Goal: Contribute content: Add original content to the website for others to see

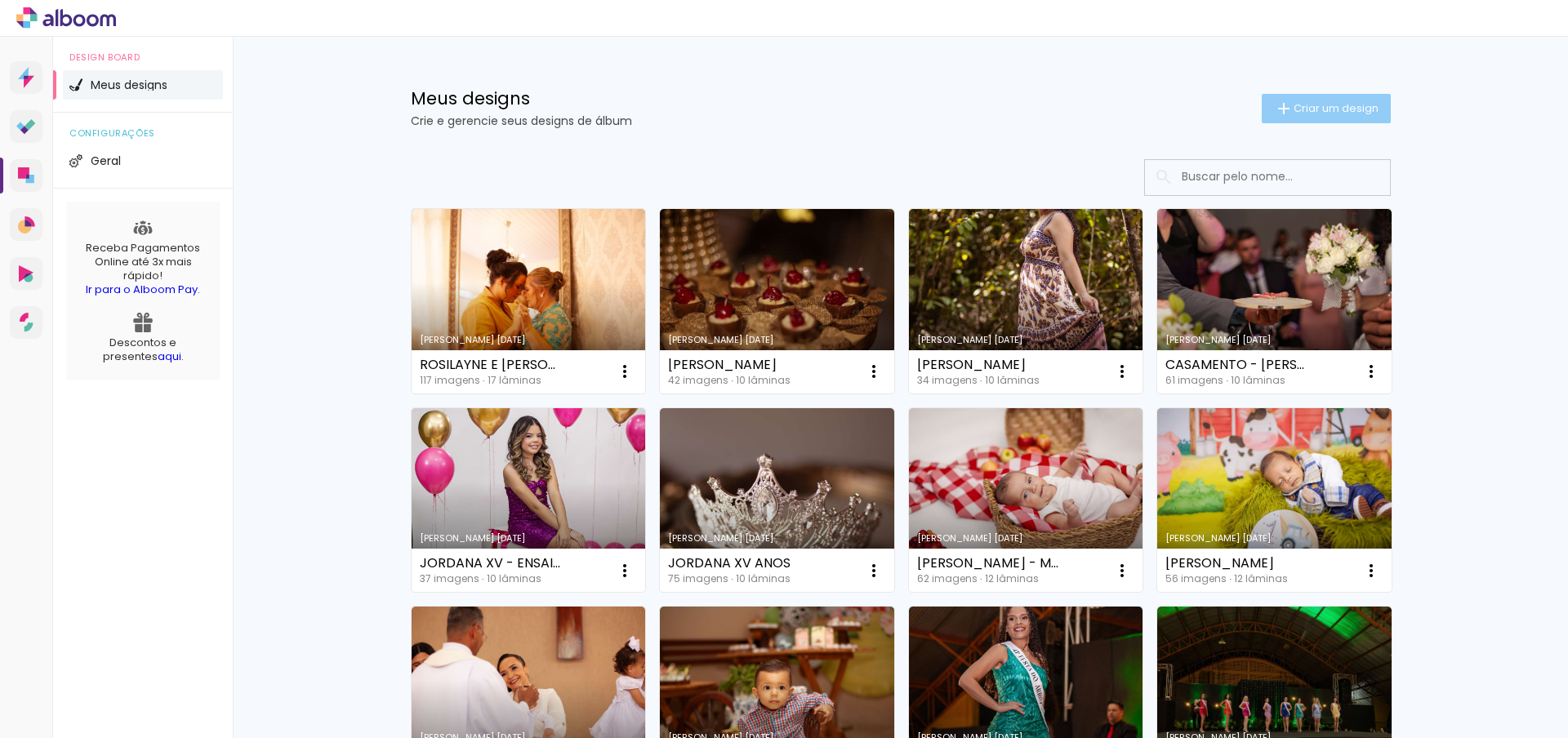
click at [1300, 121] on paper-button "Criar um design" at bounding box center [1326, 108] width 130 height 29
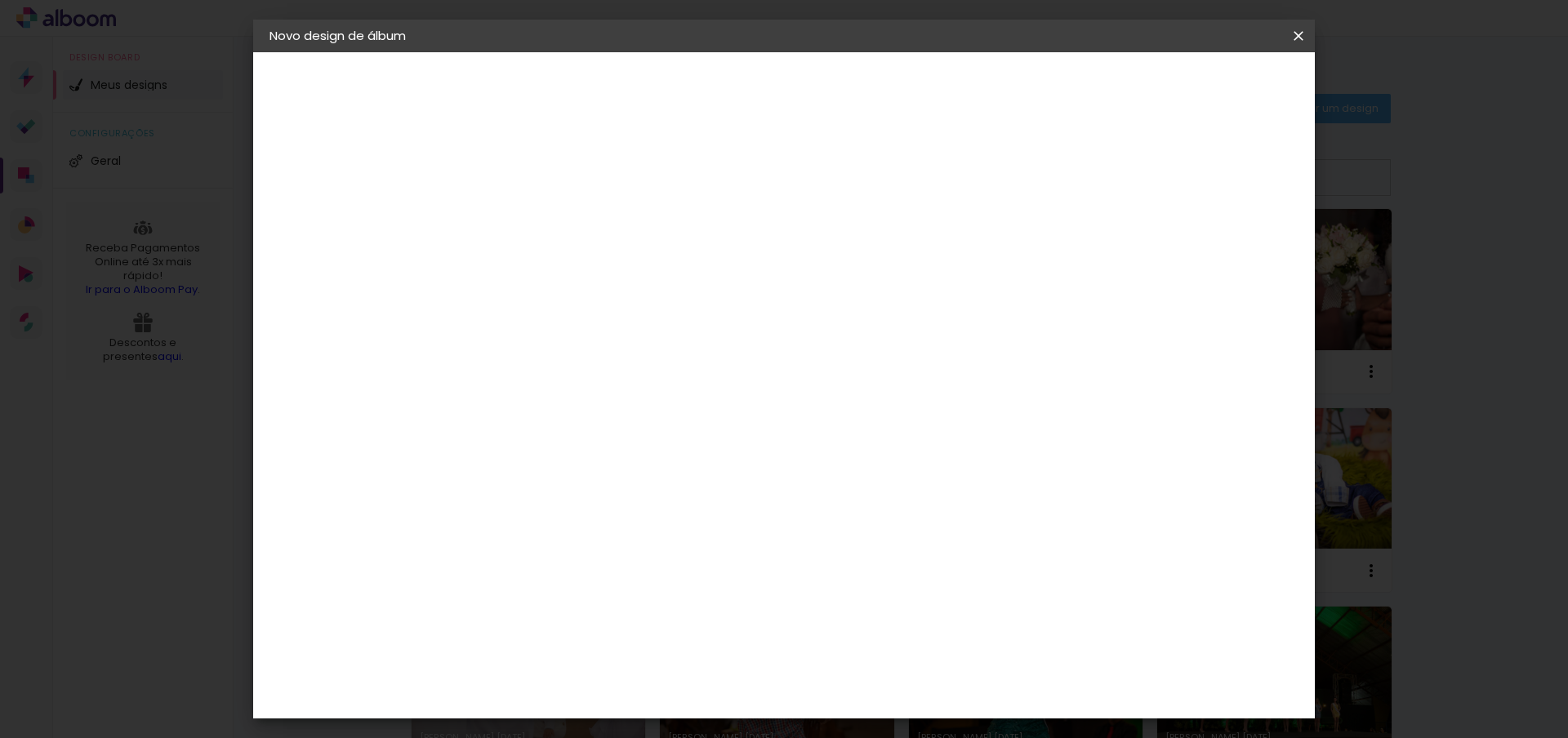
click at [537, 218] on input at bounding box center [537, 219] width 0 height 25
type input "l"
type input "LARISSA E DENER - ÁLBUM"
type paper-input "LARISSA E DENER - ÁLBUM"
type input "[PERSON_NAME] E DENER - CASAMENTO"
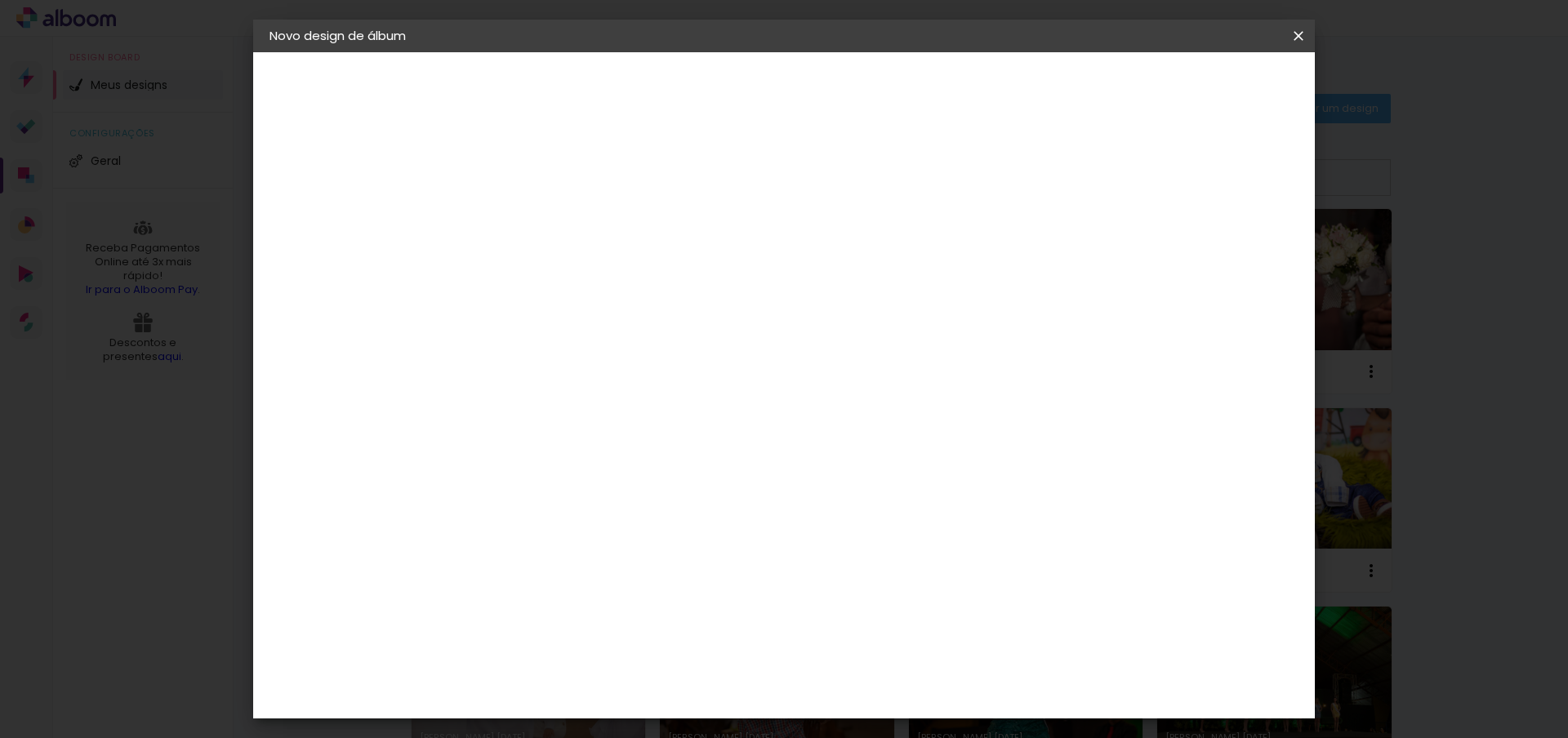
type paper-input "[PERSON_NAME] E DENER - CASAMENTO"
click at [704, 85] on paper-button "Avançar" at bounding box center [664, 87] width 80 height 28
click at [652, 293] on paper-input-container at bounding box center [578, 312] width 176 height 37
click at [651, 296] on paper-input-container at bounding box center [578, 312] width 176 height 37
click at [651, 299] on paper-input-container at bounding box center [578, 312] width 176 height 37
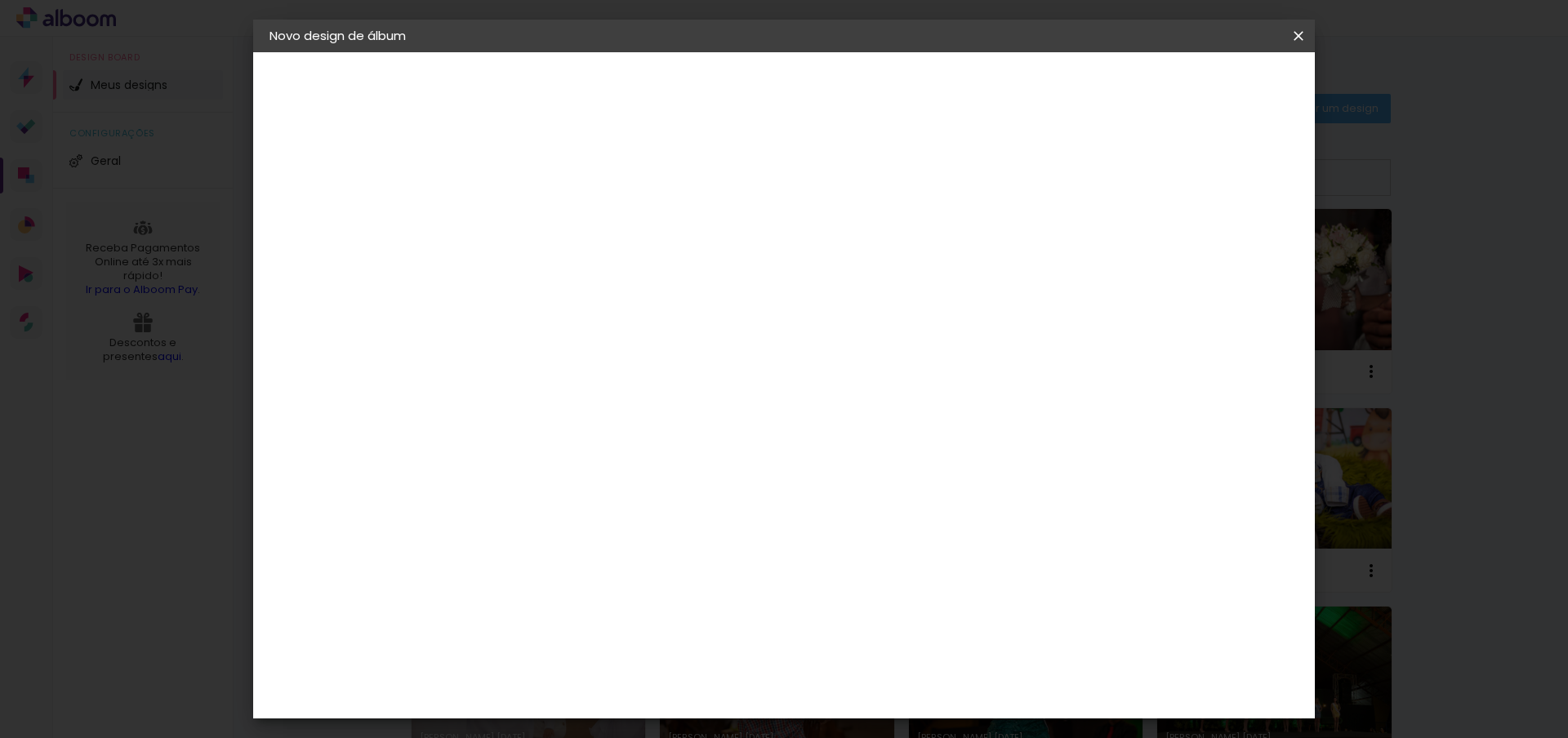
click at [644, 306] on input at bounding box center [578, 311] width 165 height 20
type input "FOTO 1"
type paper-input "FOTO 1"
click at [555, 374] on div "Foto 15" at bounding box center [541, 372] width 29 height 26
click at [799, 94] on paper-button "Avançar" at bounding box center [759, 87] width 80 height 28
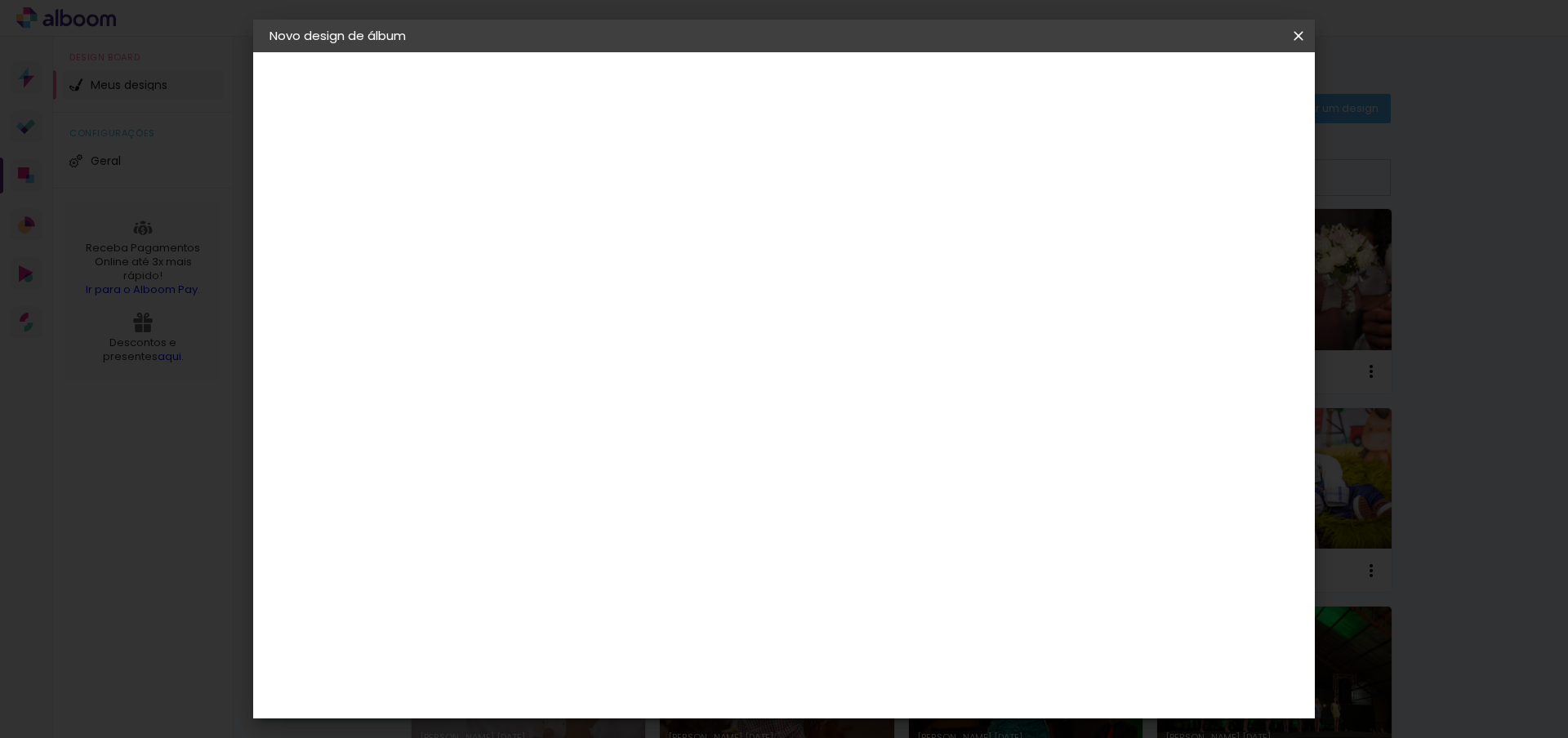
scroll to position [236, 0]
click at [647, 661] on span "25 × 25" at bounding box center [609, 683] width 76 height 43
click at [803, 93] on paper-button "Avançar" at bounding box center [763, 87] width 80 height 28
click at [1209, 92] on span "Iniciar design" at bounding box center [1172, 87] width 74 height 12
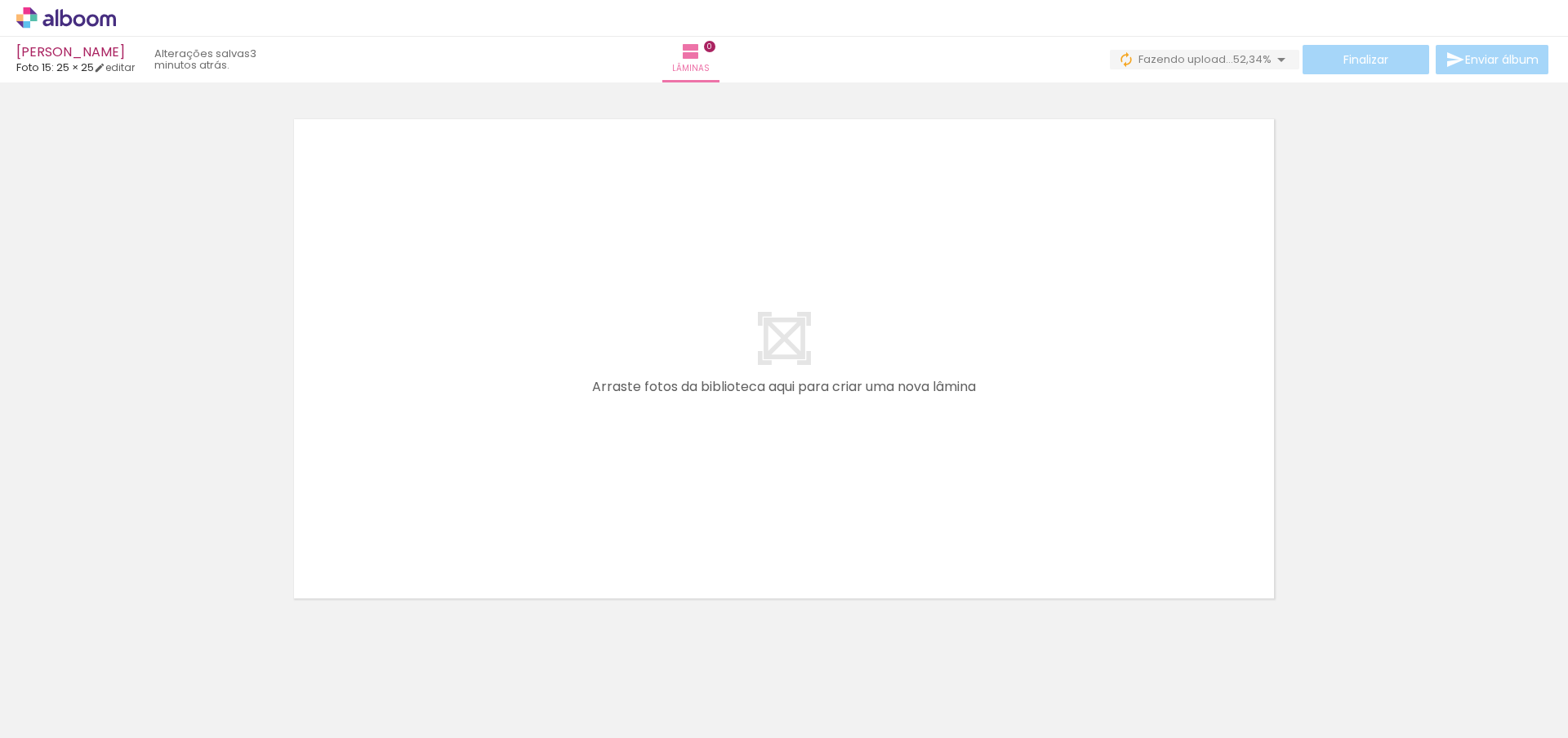
click at [52, 686] on input "Todas as fotos" at bounding box center [46, 688] width 62 height 14
click at [0, 0] on slot "Não utilizadas" at bounding box center [0, 0] width 0 height 0
type input "Não utilizadas"
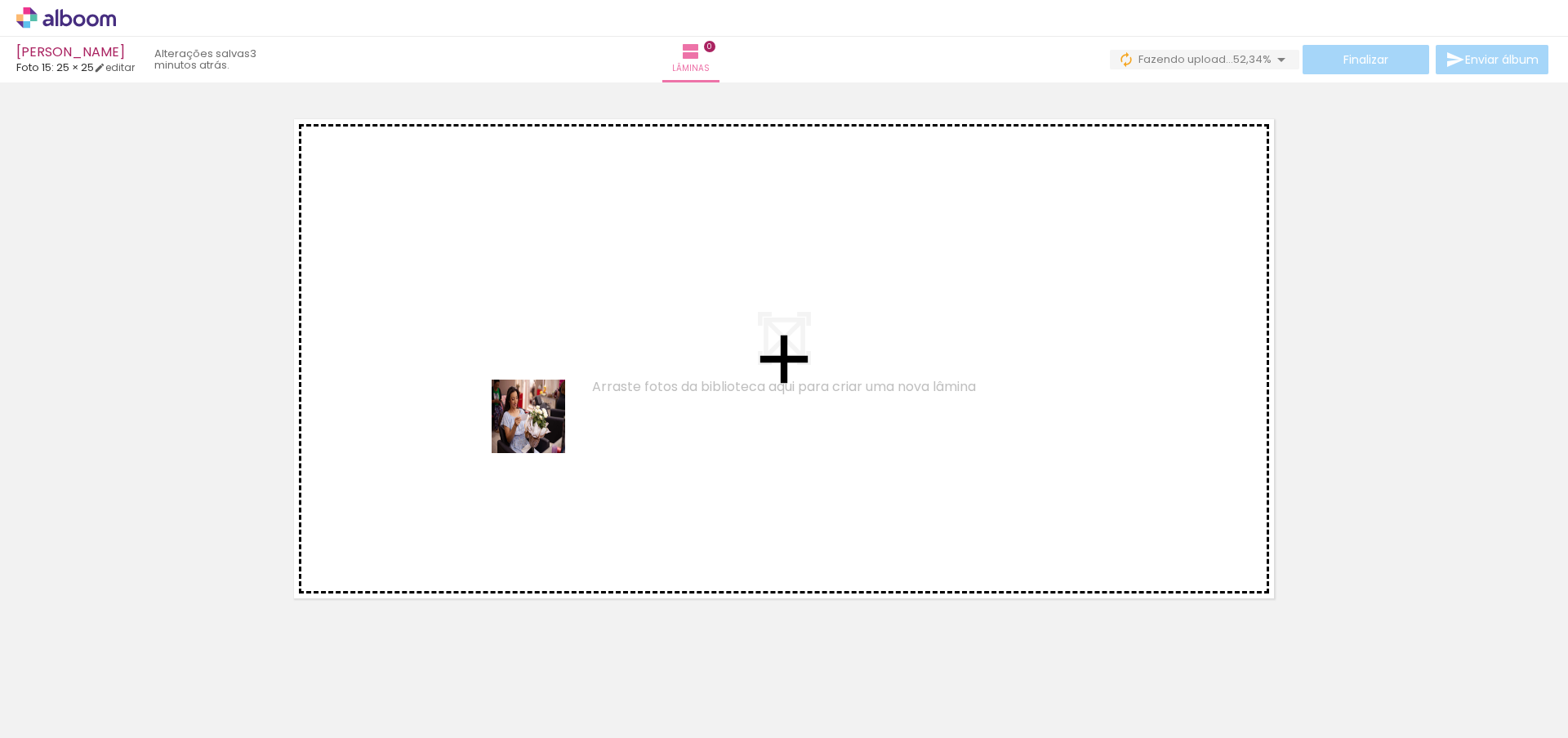
drag, startPoint x: 421, startPoint y: 691, endPoint x: 544, endPoint y: 422, distance: 295.8
click at [544, 422] on quentale-workspace at bounding box center [784, 369] width 1568 height 738
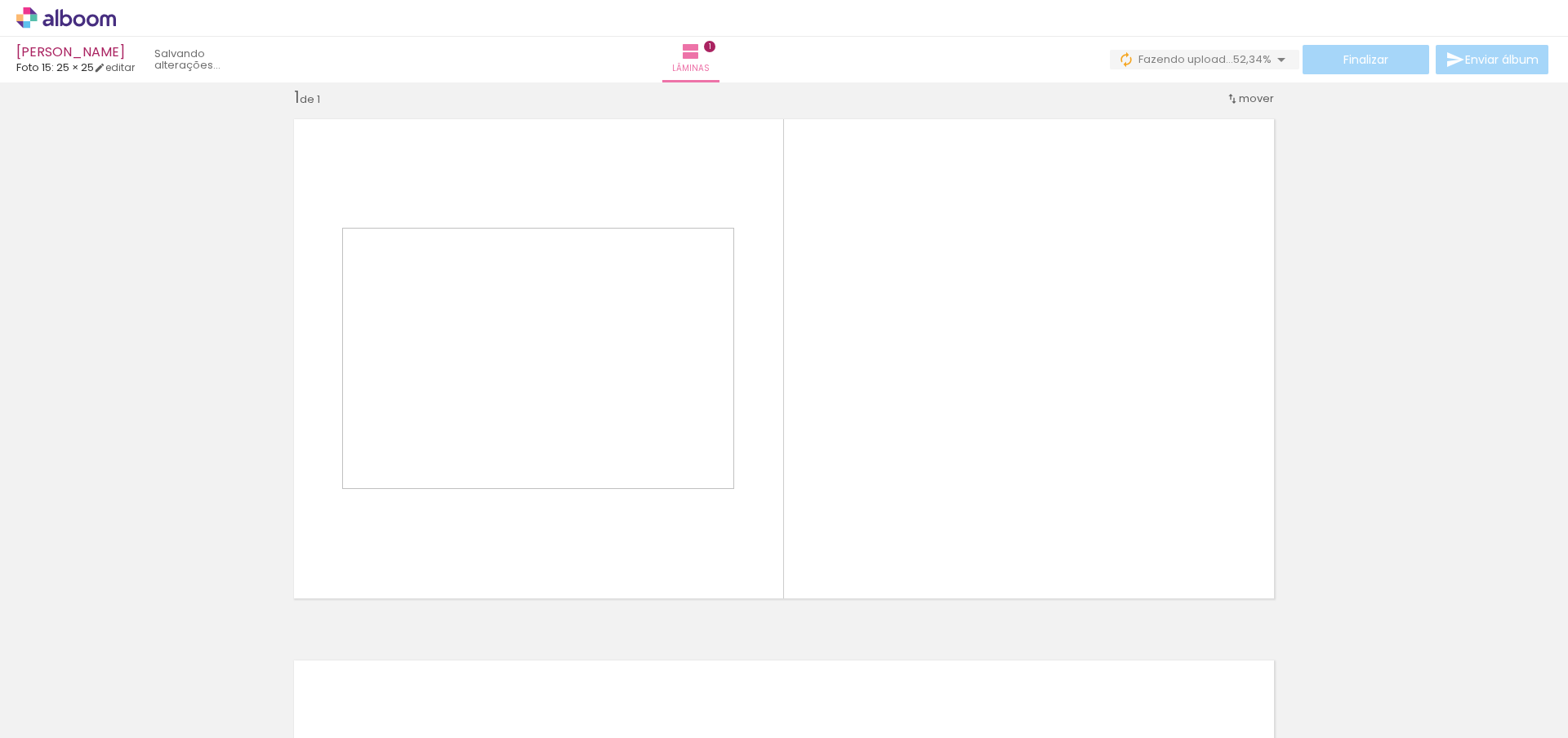
scroll to position [21, 0]
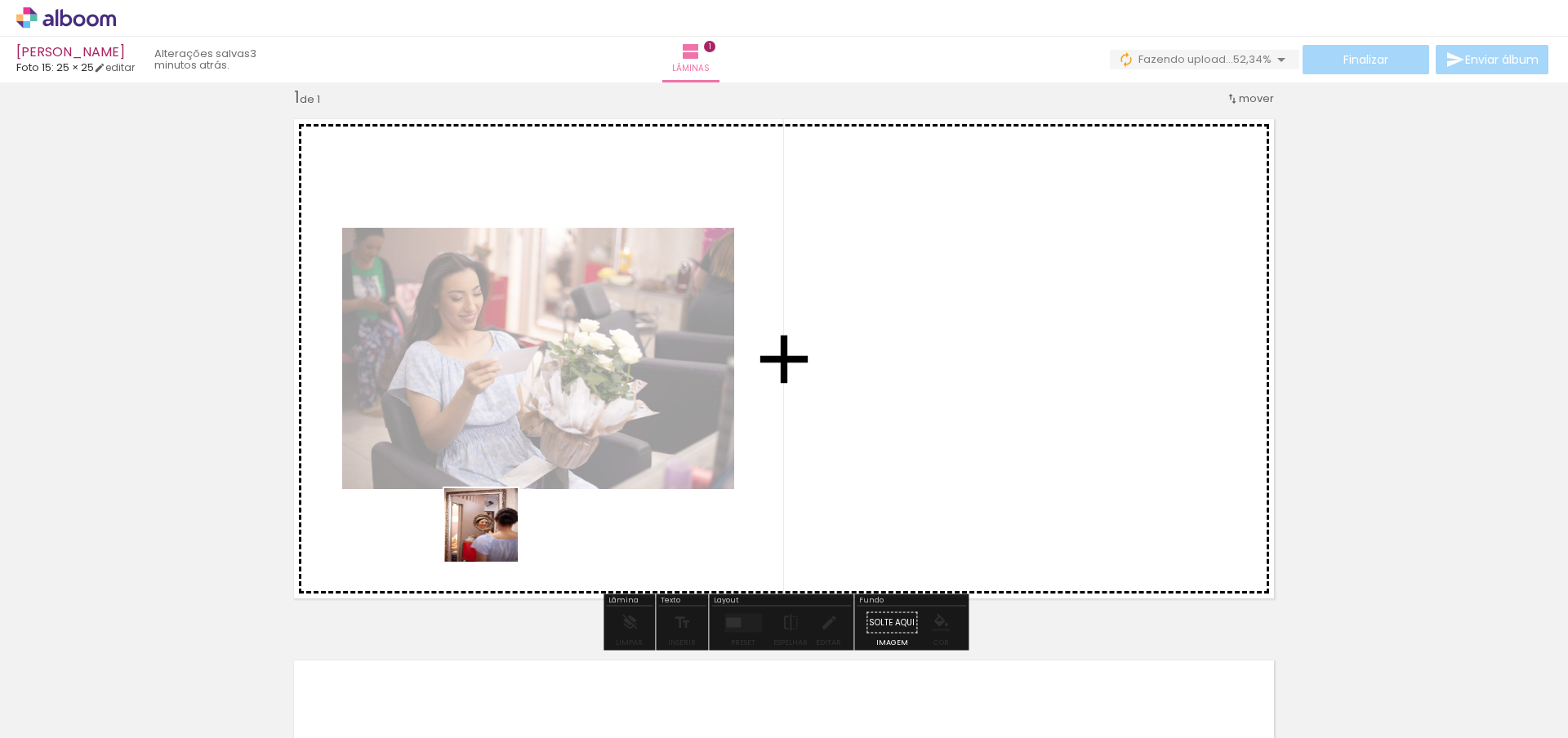
drag, startPoint x: 431, startPoint y: 697, endPoint x: 513, endPoint y: 484, distance: 228.2
click at [512, 482] on quentale-workspace at bounding box center [784, 369] width 1568 height 738
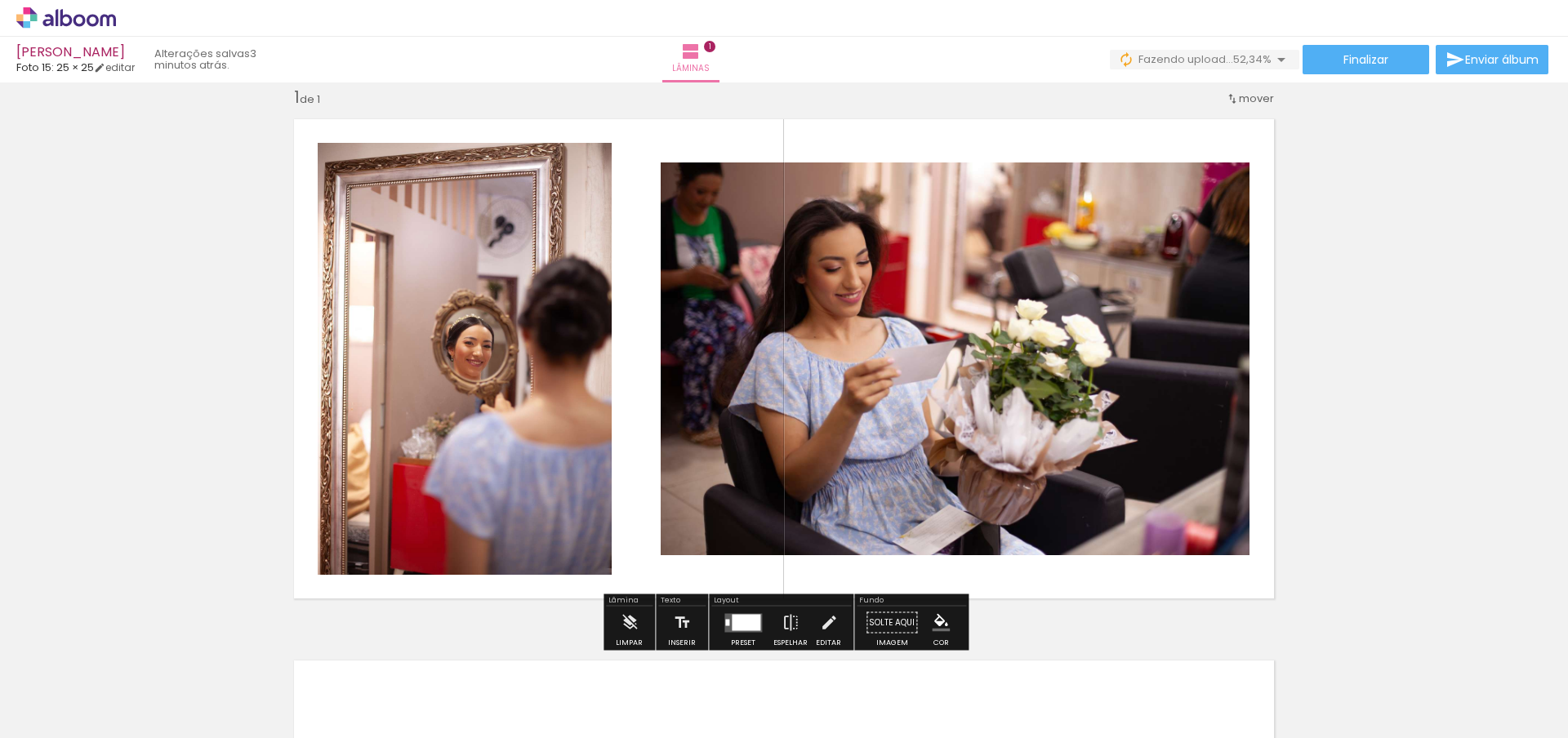
drag, startPoint x: 443, startPoint y: 694, endPoint x: 500, endPoint y: 551, distance: 153.9
click at [509, 478] on quentale-workspace at bounding box center [784, 369] width 1568 height 738
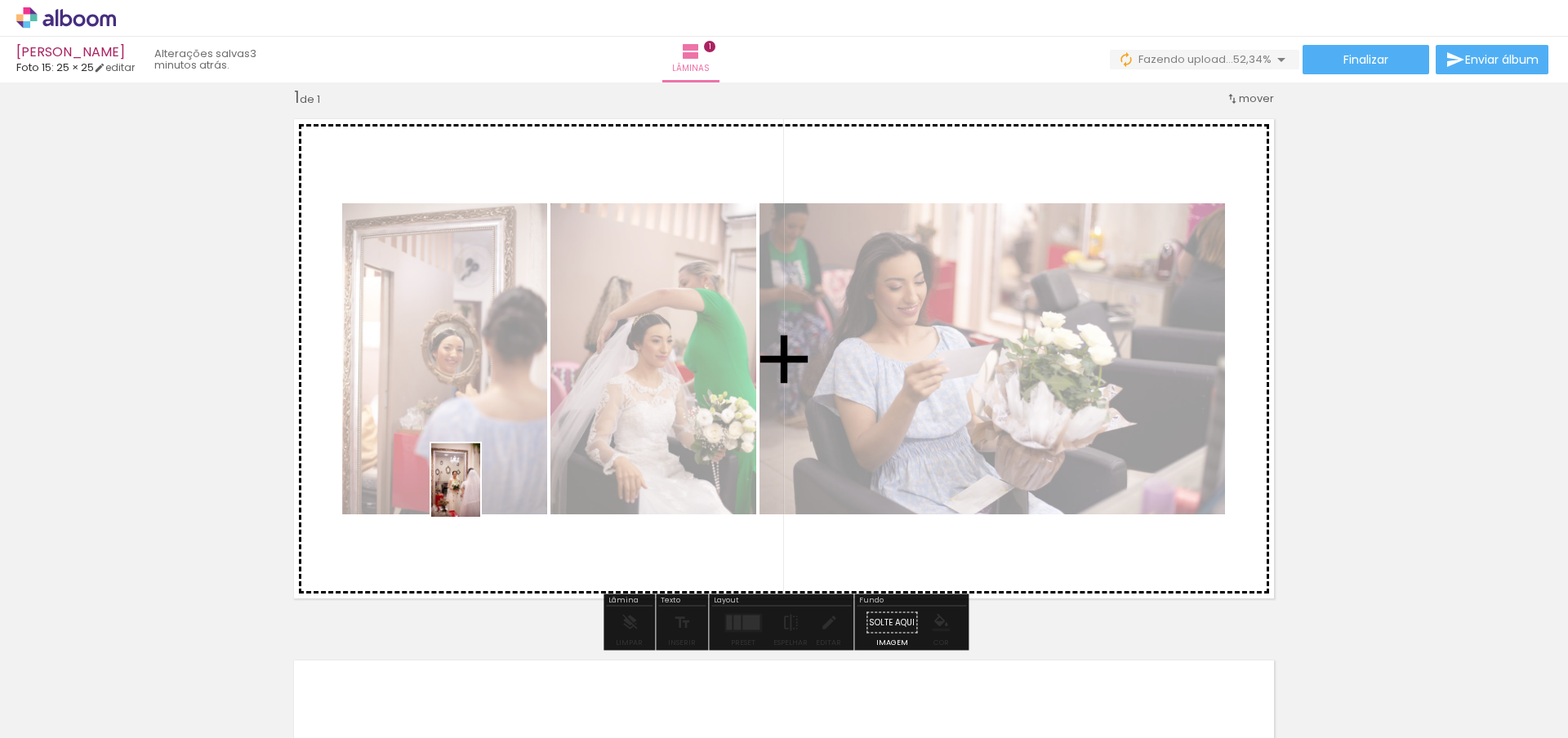
drag, startPoint x: 437, startPoint y: 713, endPoint x: 480, endPoint y: 493, distance: 224.2
click at [480, 493] on quentale-workspace at bounding box center [784, 369] width 1568 height 738
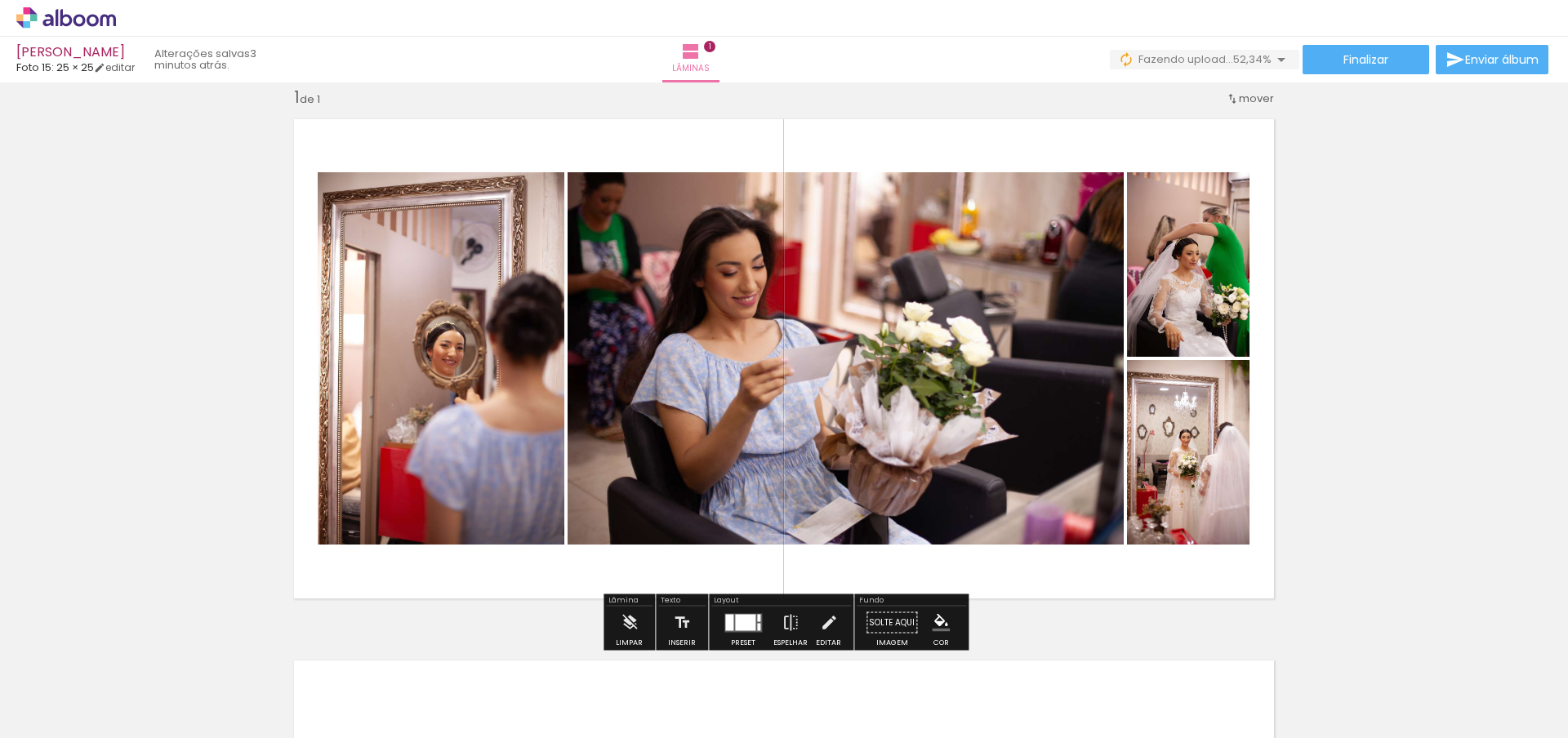
drag, startPoint x: 447, startPoint y: 683, endPoint x: 497, endPoint y: 496, distance: 193.6
click at [504, 469] on quentale-workspace at bounding box center [784, 369] width 1568 height 738
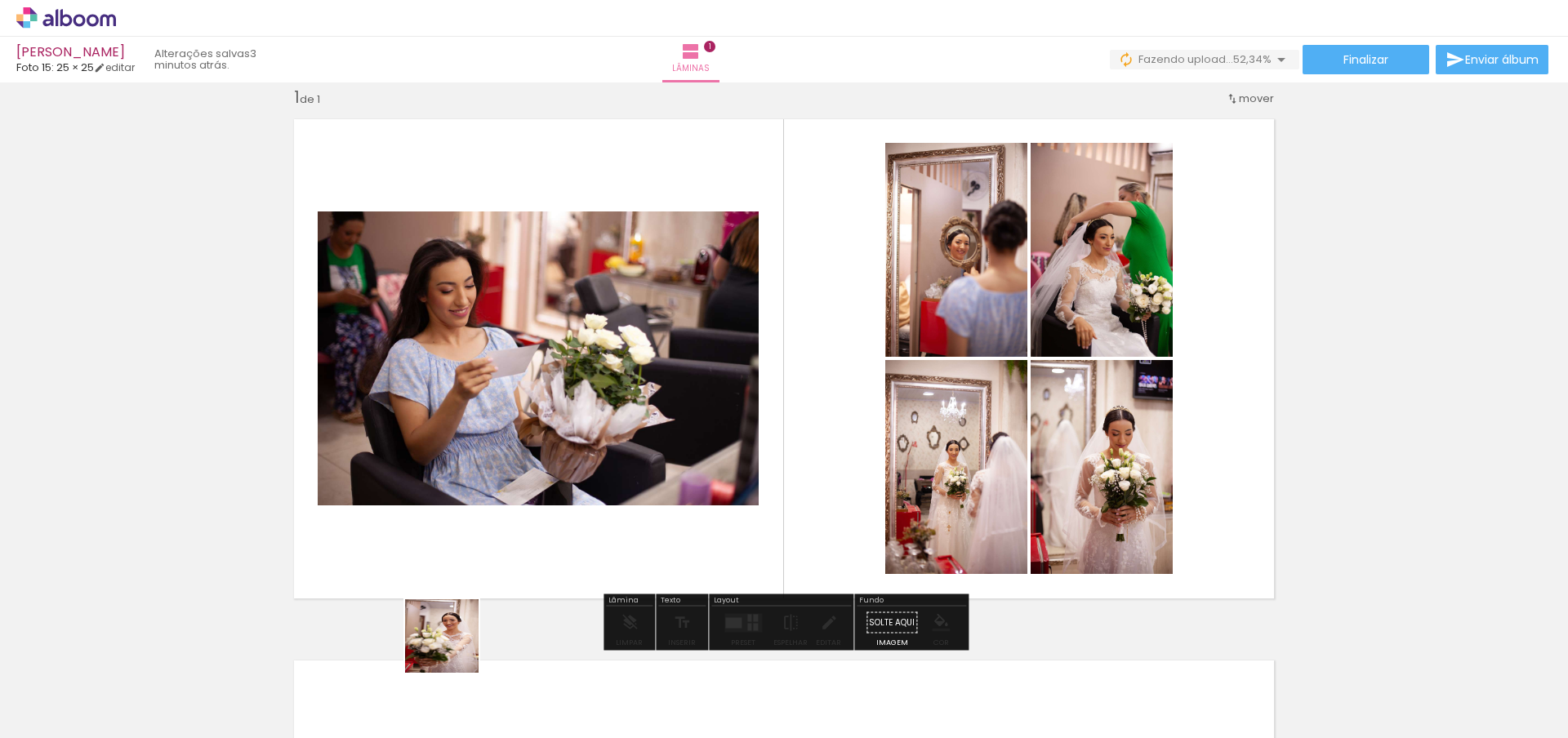
drag, startPoint x: 446, startPoint y: 686, endPoint x: 478, endPoint y: 534, distance: 155.3
click at [487, 466] on quentale-workspace at bounding box center [784, 369] width 1568 height 738
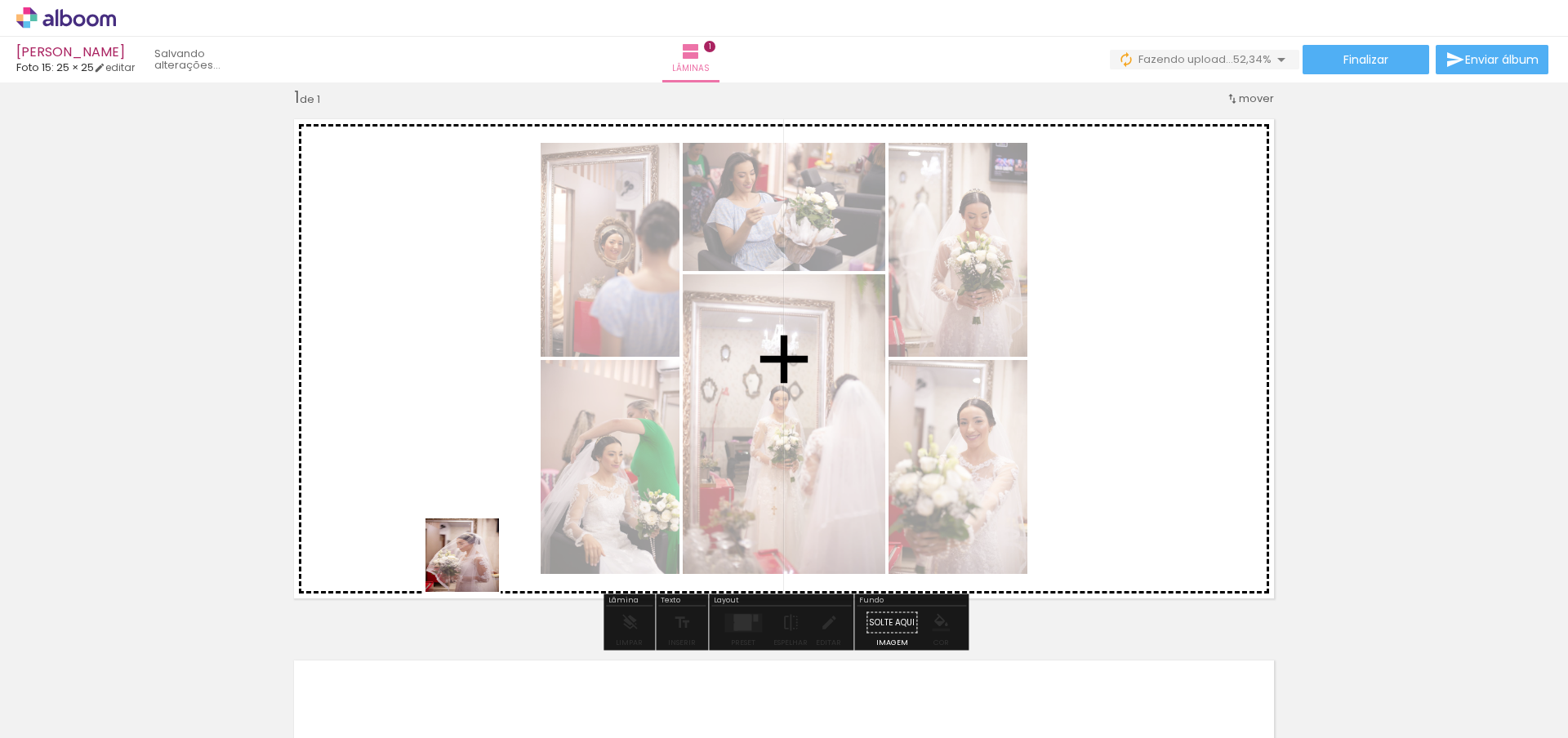
drag, startPoint x: 433, startPoint y: 673, endPoint x: 498, endPoint y: 529, distance: 158.0
click at [491, 534] on quentale-workspace at bounding box center [784, 369] width 1568 height 738
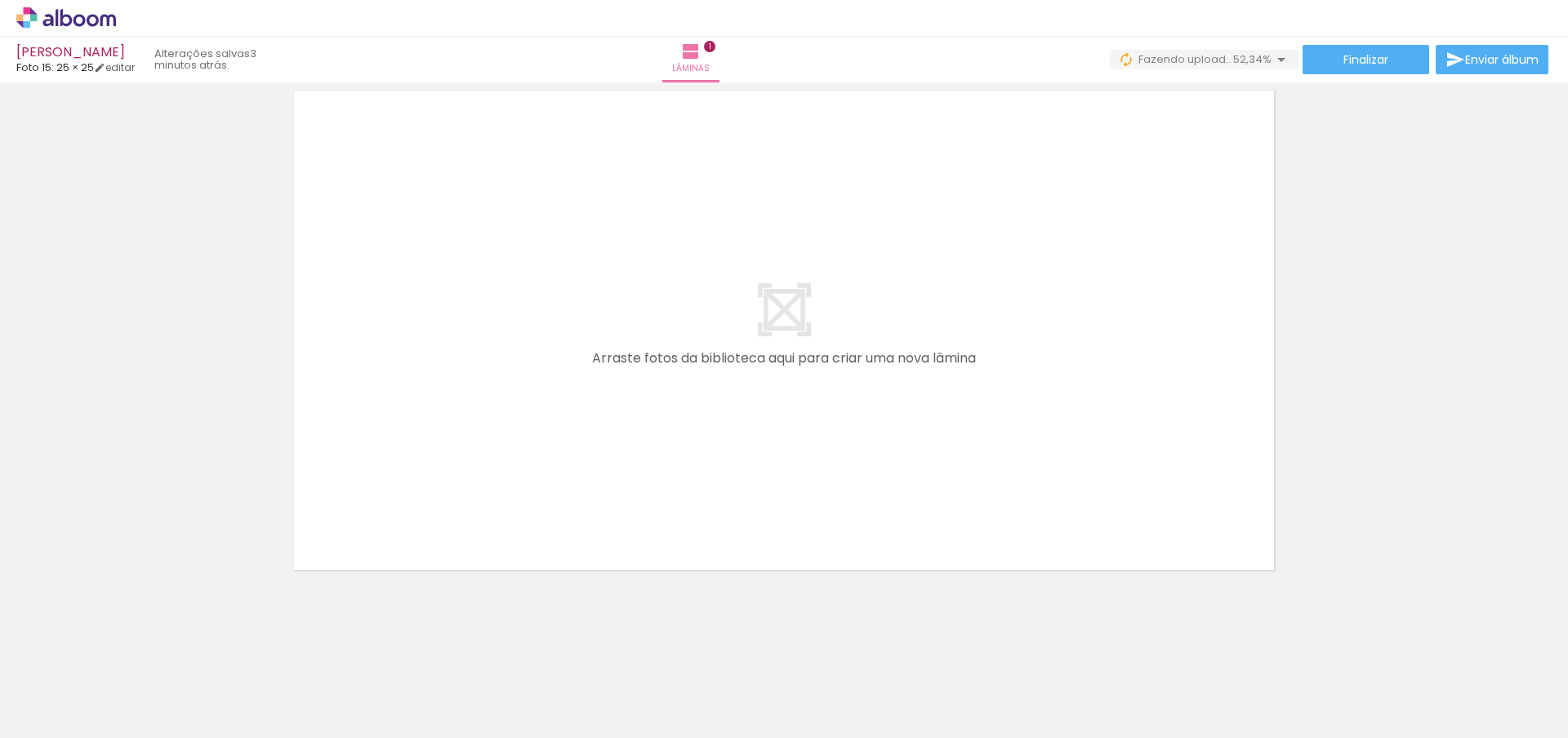
scroll to position [593, 0]
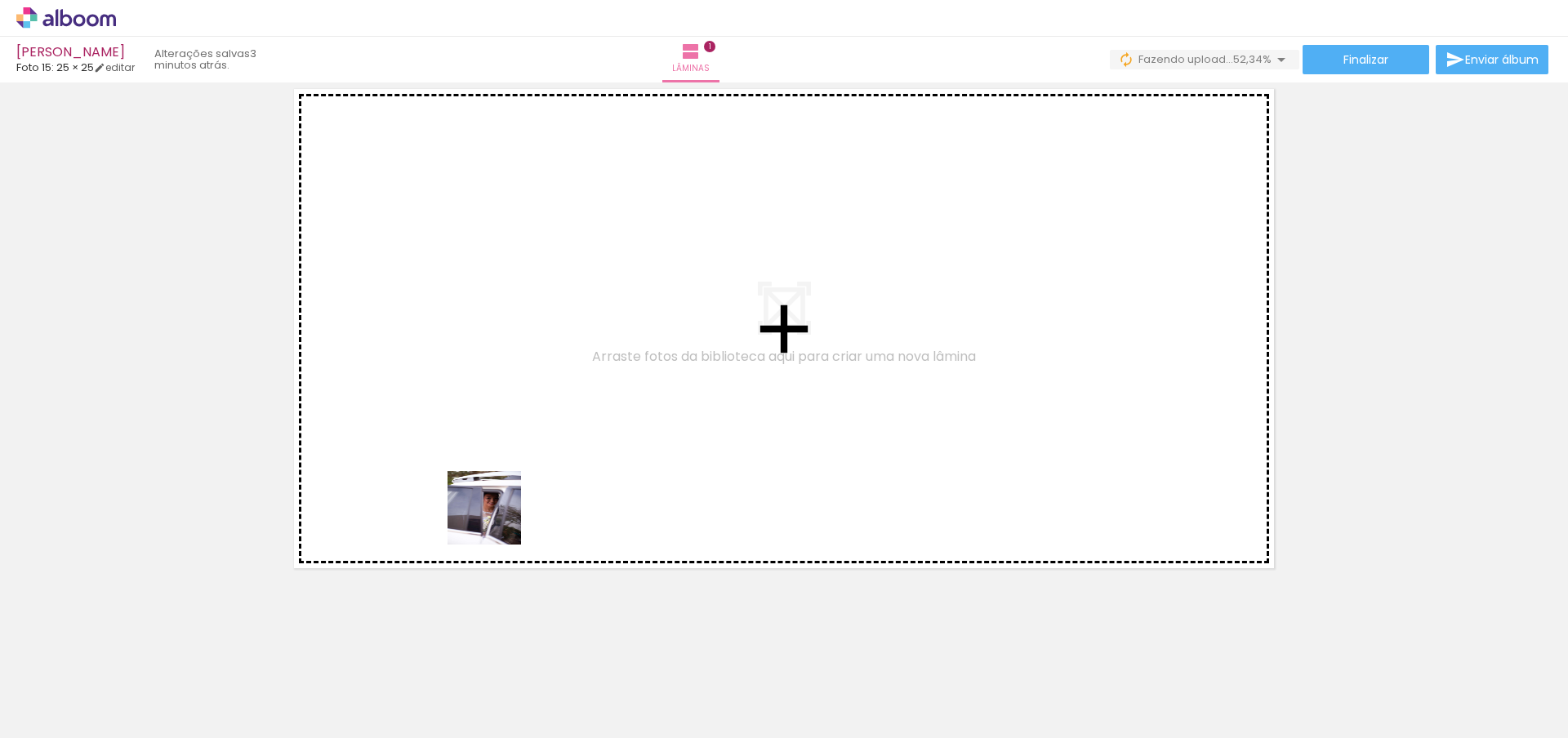
drag, startPoint x: 437, startPoint y: 702, endPoint x: 533, endPoint y: 443, distance: 276.2
click at [533, 441] on quentale-workspace at bounding box center [784, 369] width 1568 height 738
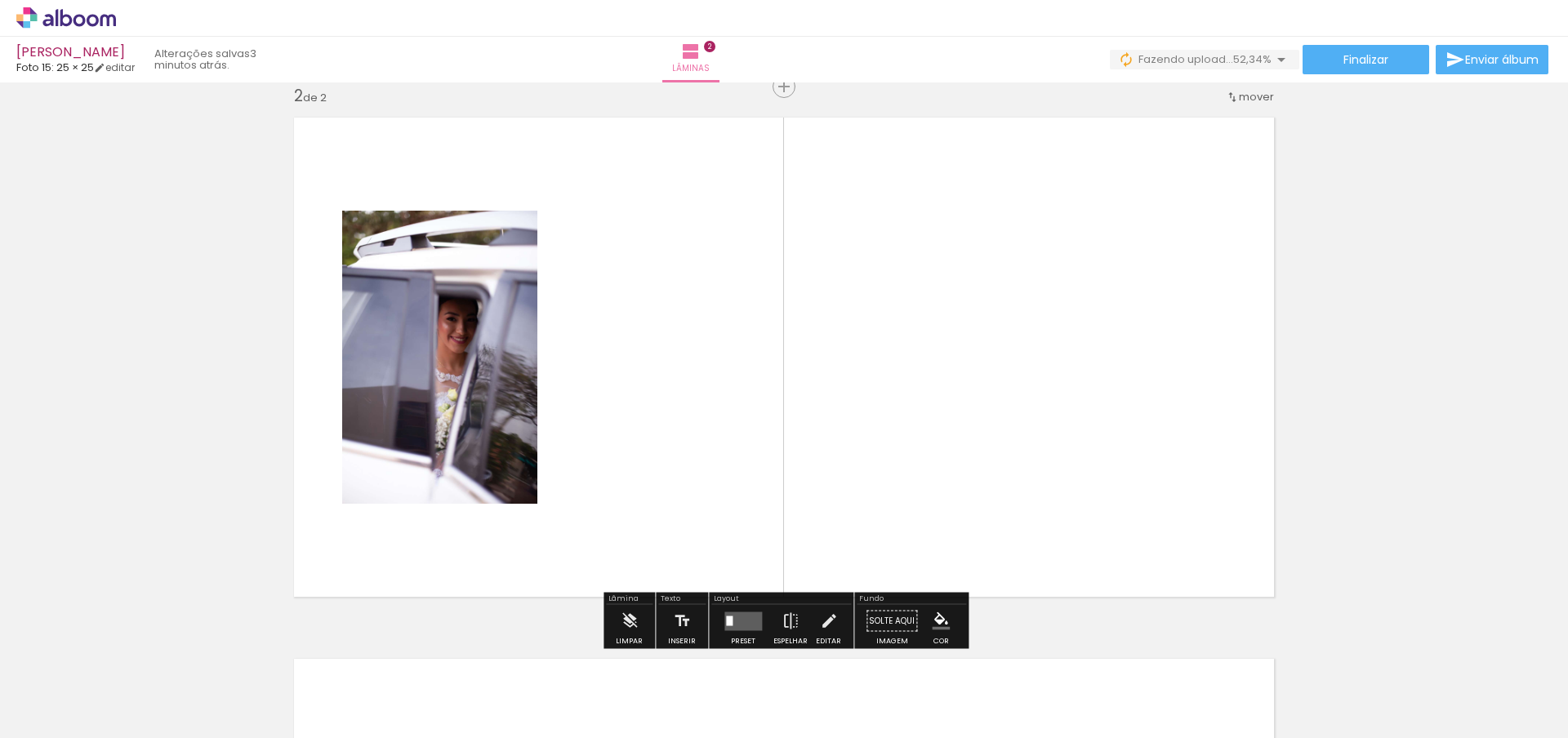
scroll to position [563, 0]
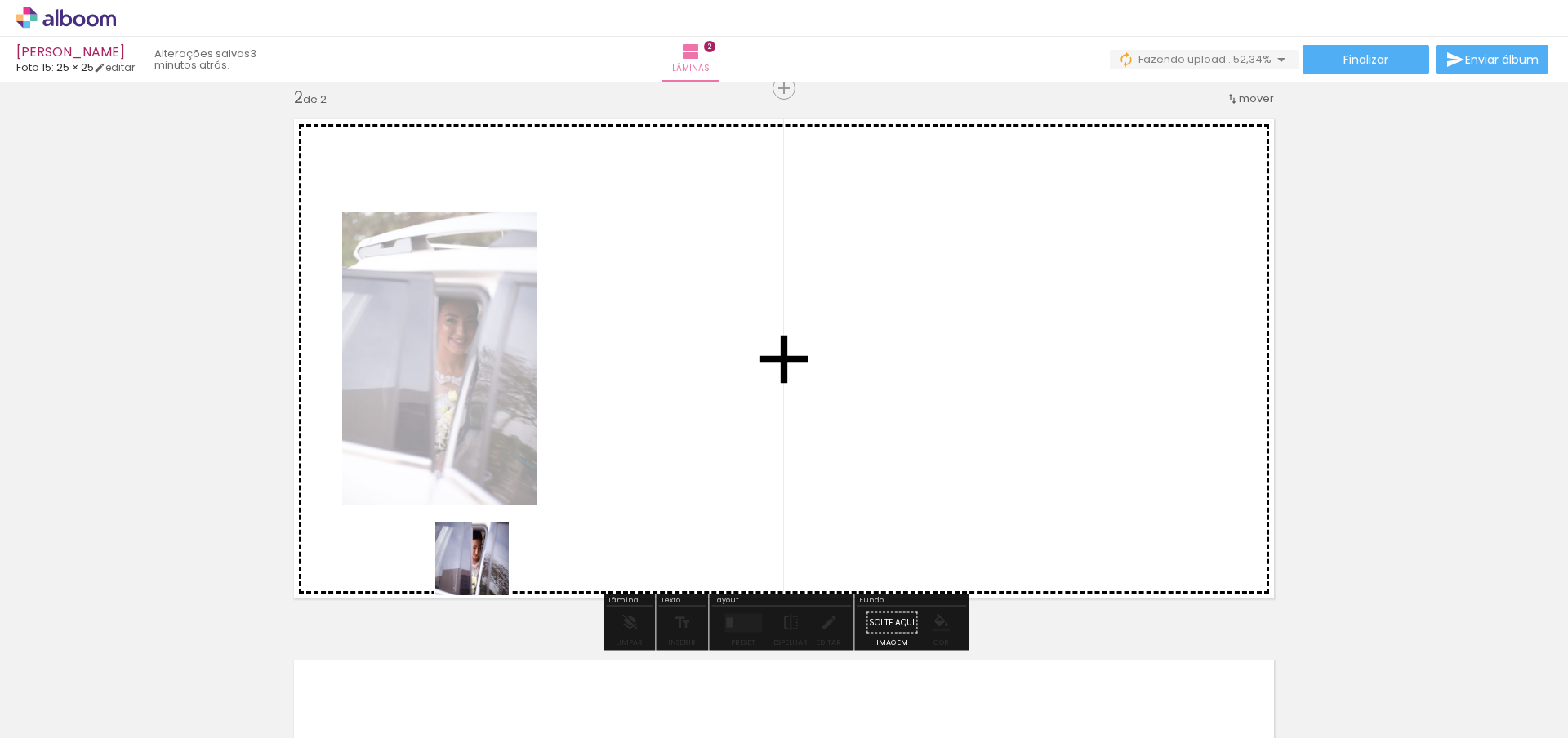
drag, startPoint x: 425, startPoint y: 715, endPoint x: 529, endPoint y: 489, distance: 248.8
click at [528, 487] on quentale-workspace at bounding box center [784, 369] width 1568 height 738
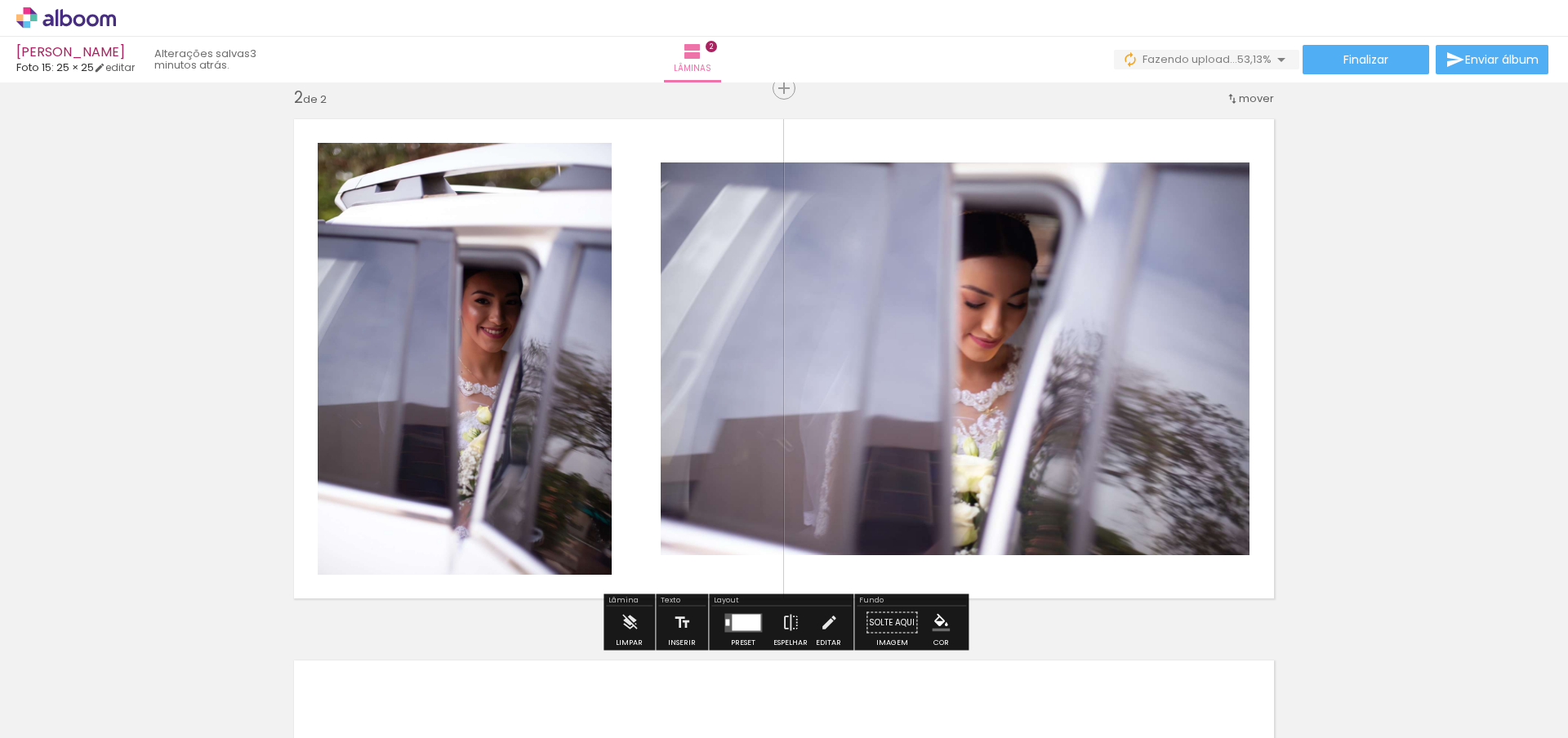
drag, startPoint x: 437, startPoint y: 671, endPoint x: 468, endPoint y: 517, distance: 157.1
click at [476, 466] on quentale-workspace at bounding box center [784, 369] width 1568 height 738
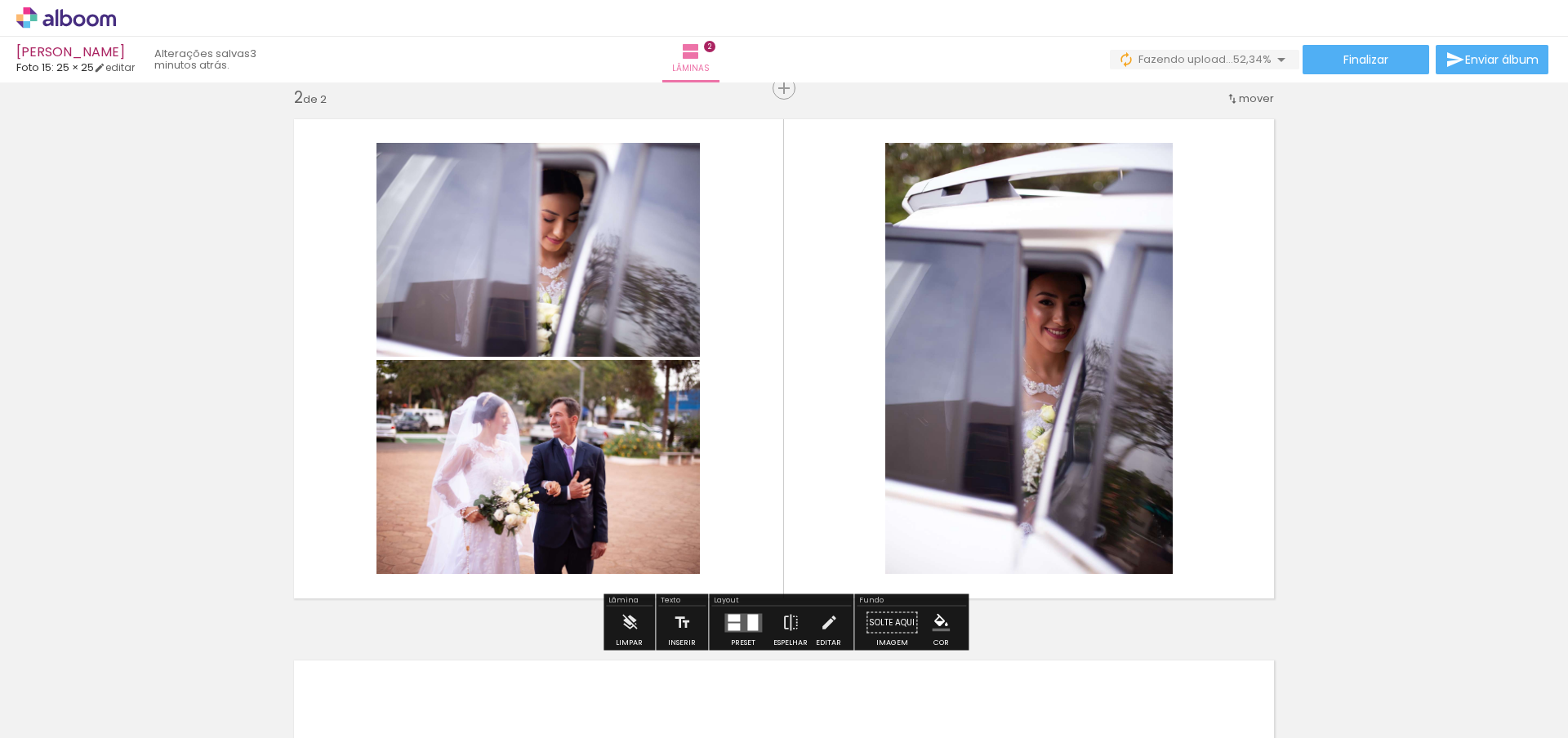
drag, startPoint x: 424, startPoint y: 674, endPoint x: 502, endPoint y: 509, distance: 182.5
click at [495, 502] on quentale-workspace at bounding box center [784, 369] width 1568 height 738
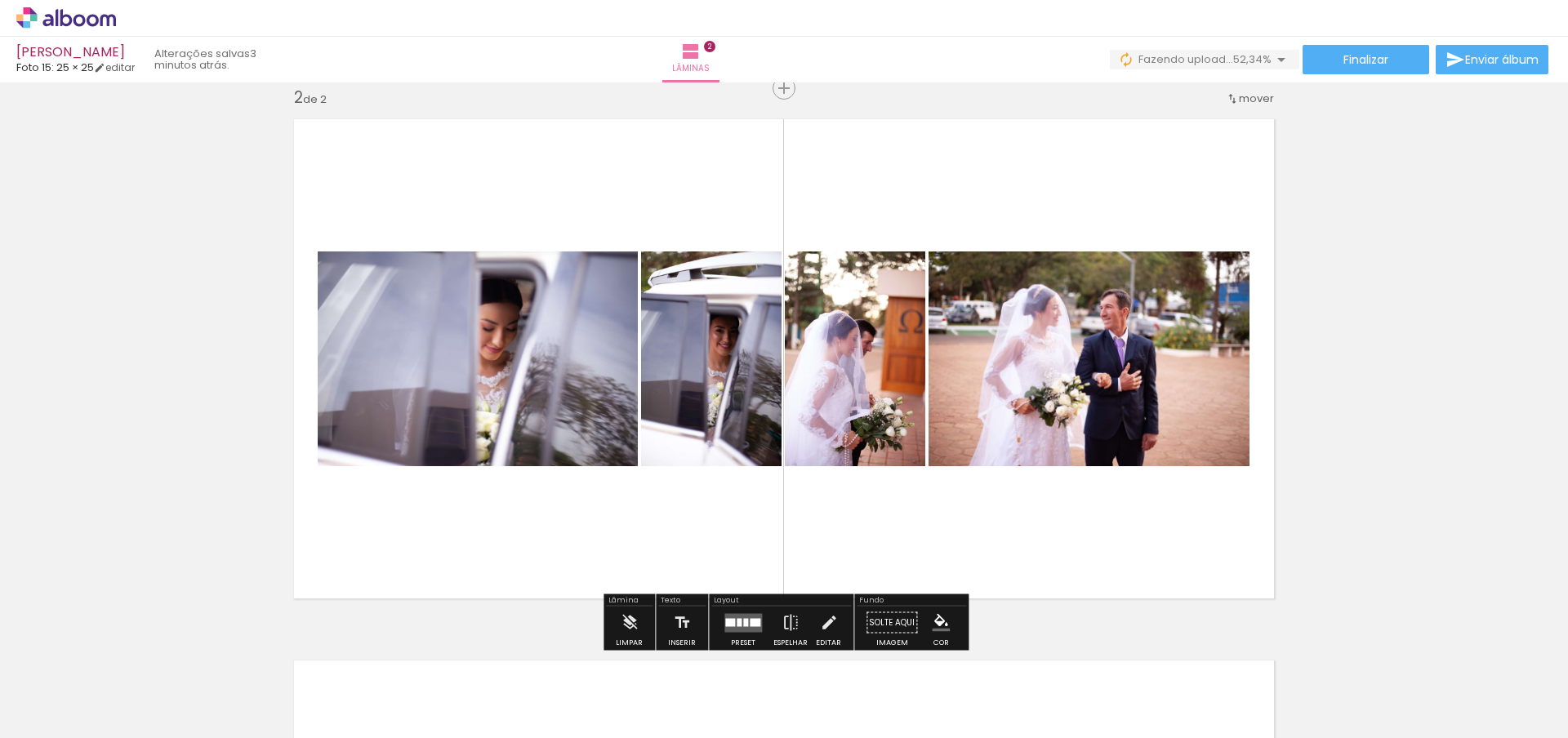
drag, startPoint x: 433, startPoint y: 688, endPoint x: 533, endPoint y: 500, distance: 212.9
click at [535, 484] on quentale-workspace at bounding box center [784, 369] width 1568 height 738
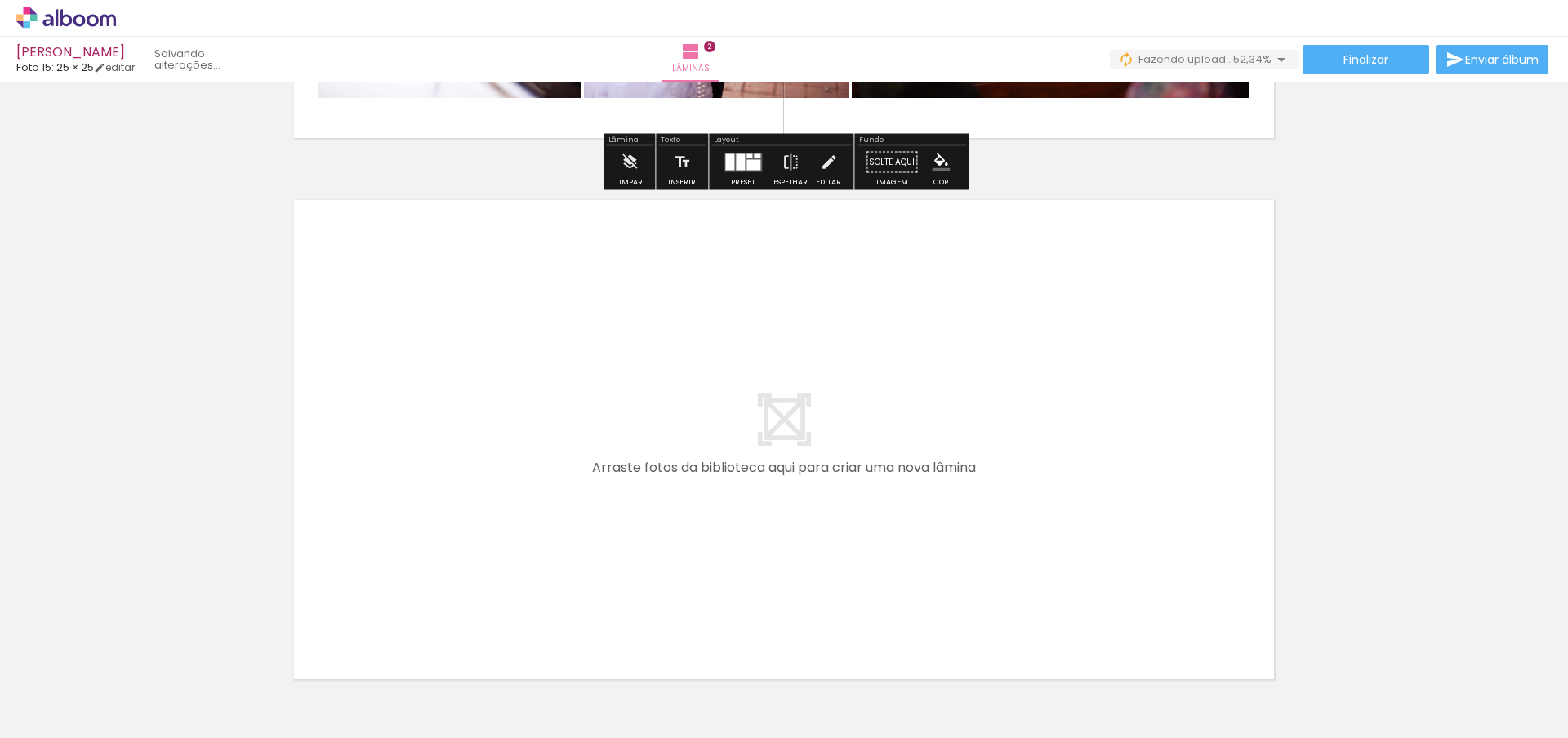
scroll to position [985, 0]
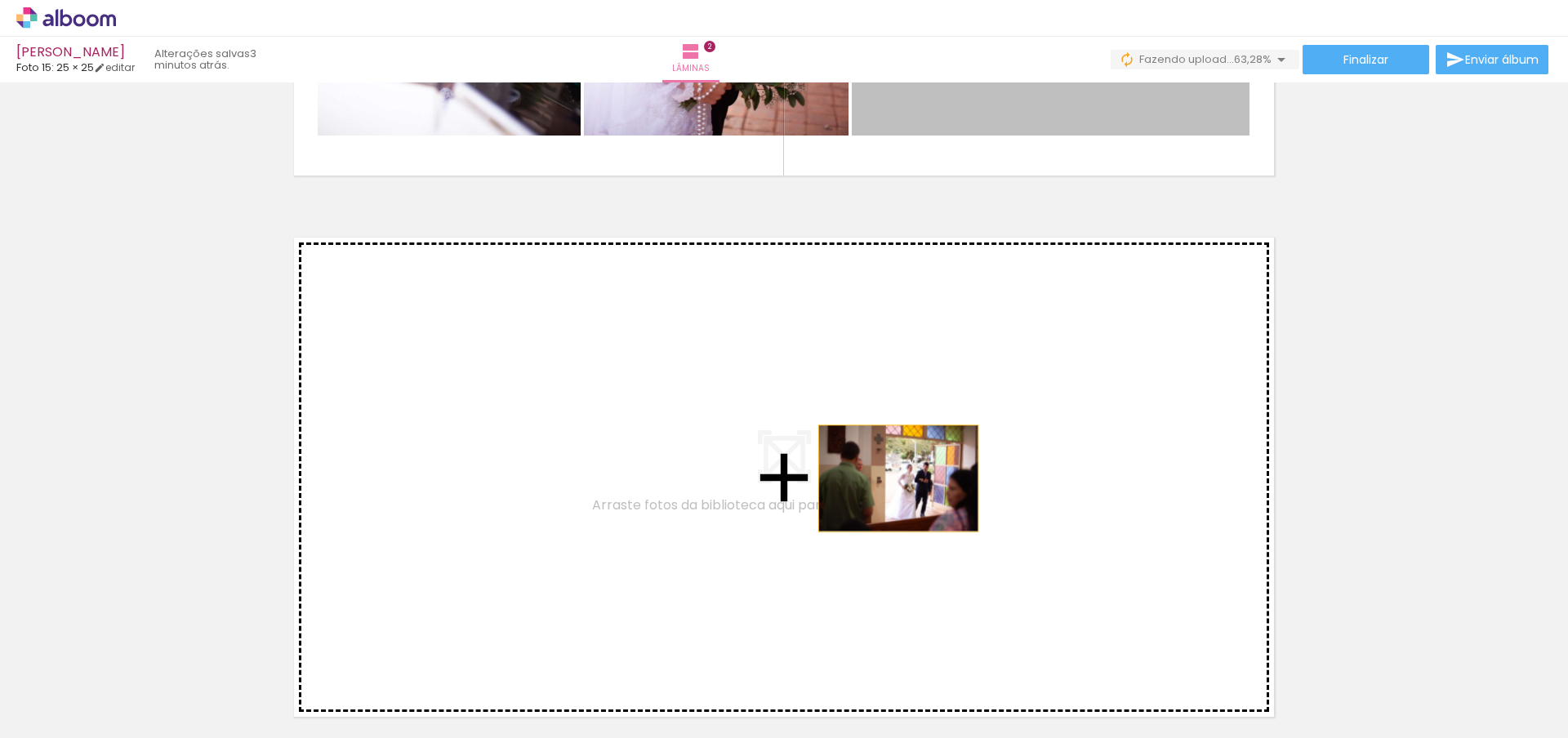
drag, startPoint x: 1085, startPoint y: 120, endPoint x: 899, endPoint y: 478, distance: 403.4
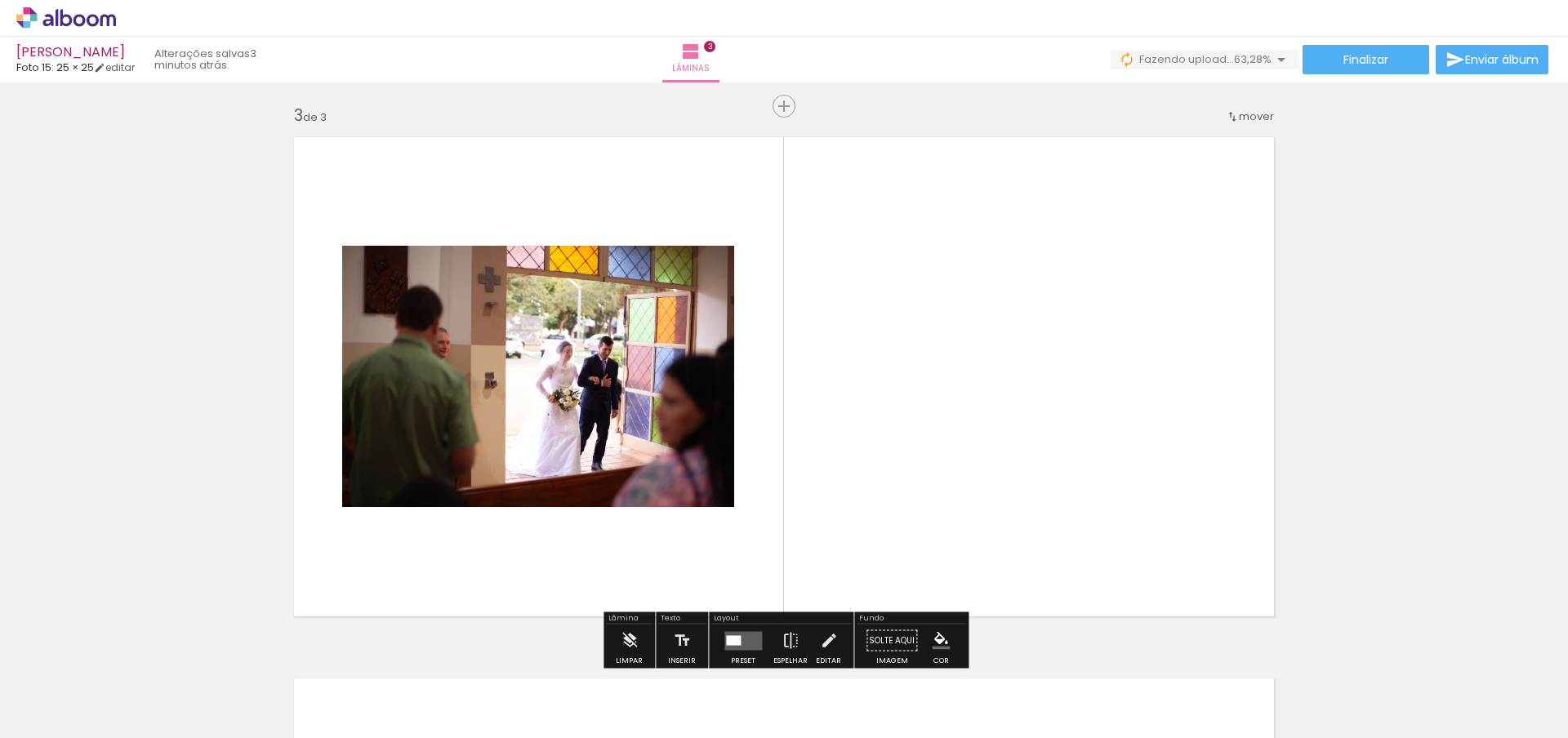
scroll to position [1104, 0]
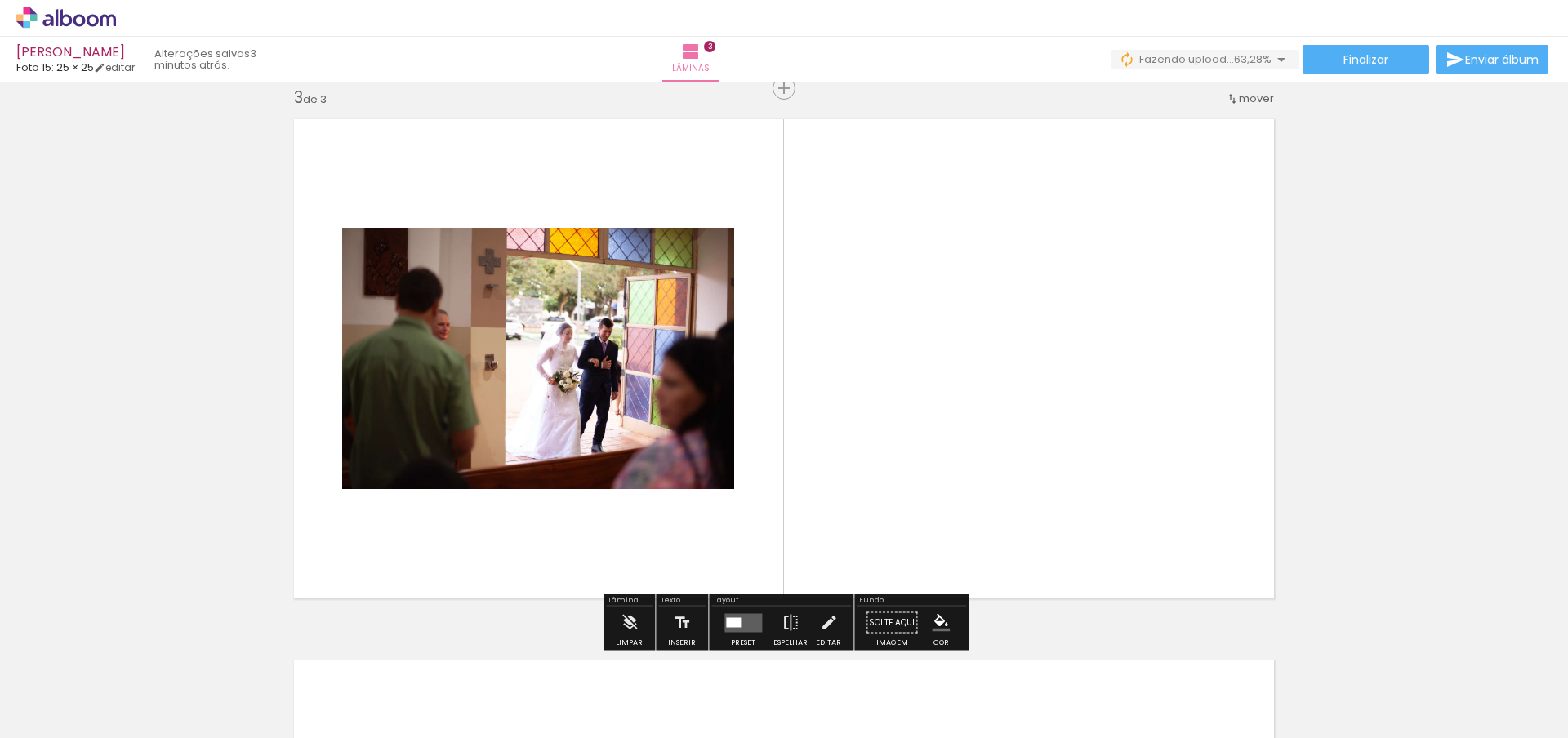
drag, startPoint x: 423, startPoint y: 678, endPoint x: 606, endPoint y: 514, distance: 245.7
click at [610, 498] on quentale-workspace at bounding box center [784, 369] width 1568 height 738
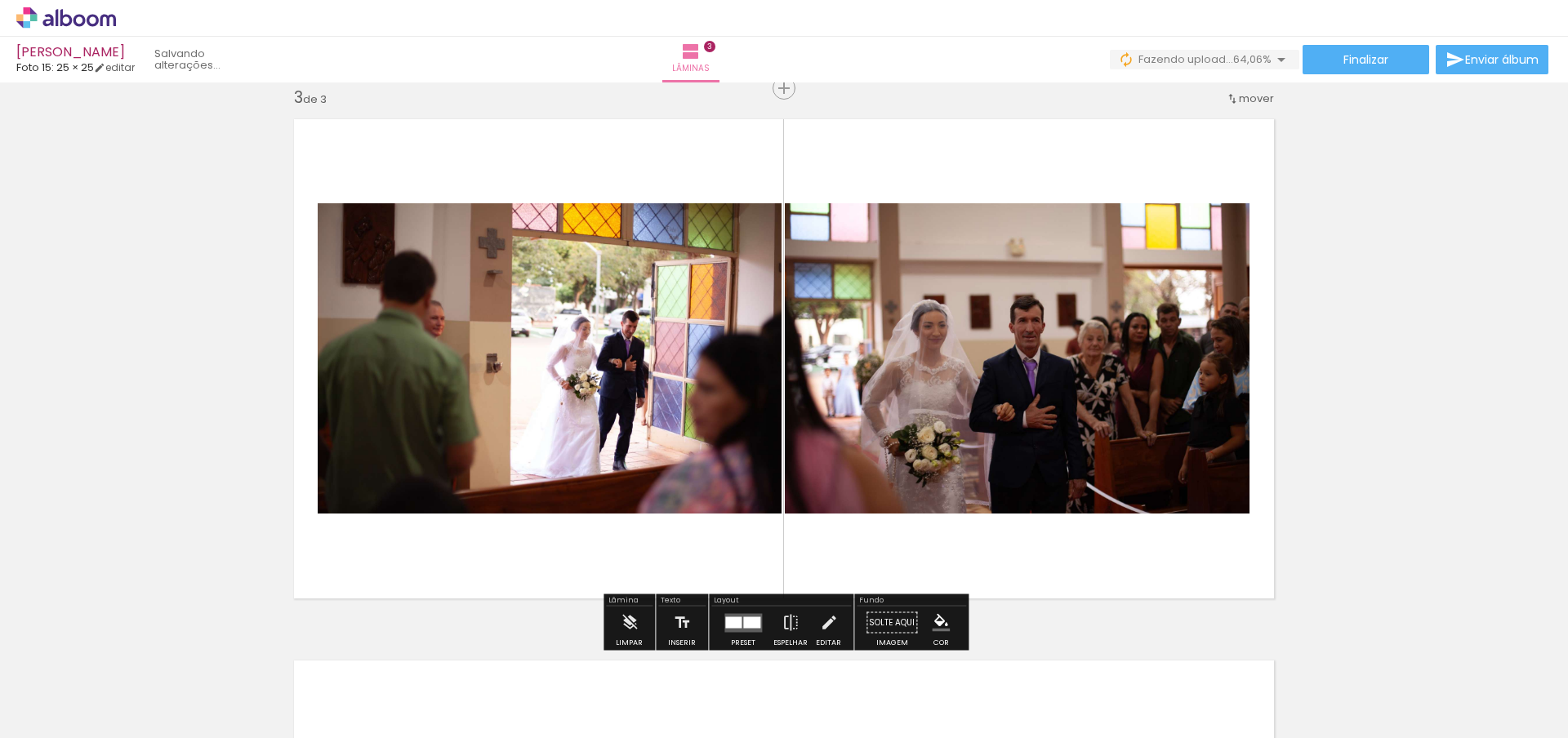
drag, startPoint x: 442, startPoint y: 694, endPoint x: 552, endPoint y: 507, distance: 217.0
click at [552, 507] on quentale-workspace at bounding box center [784, 369] width 1568 height 738
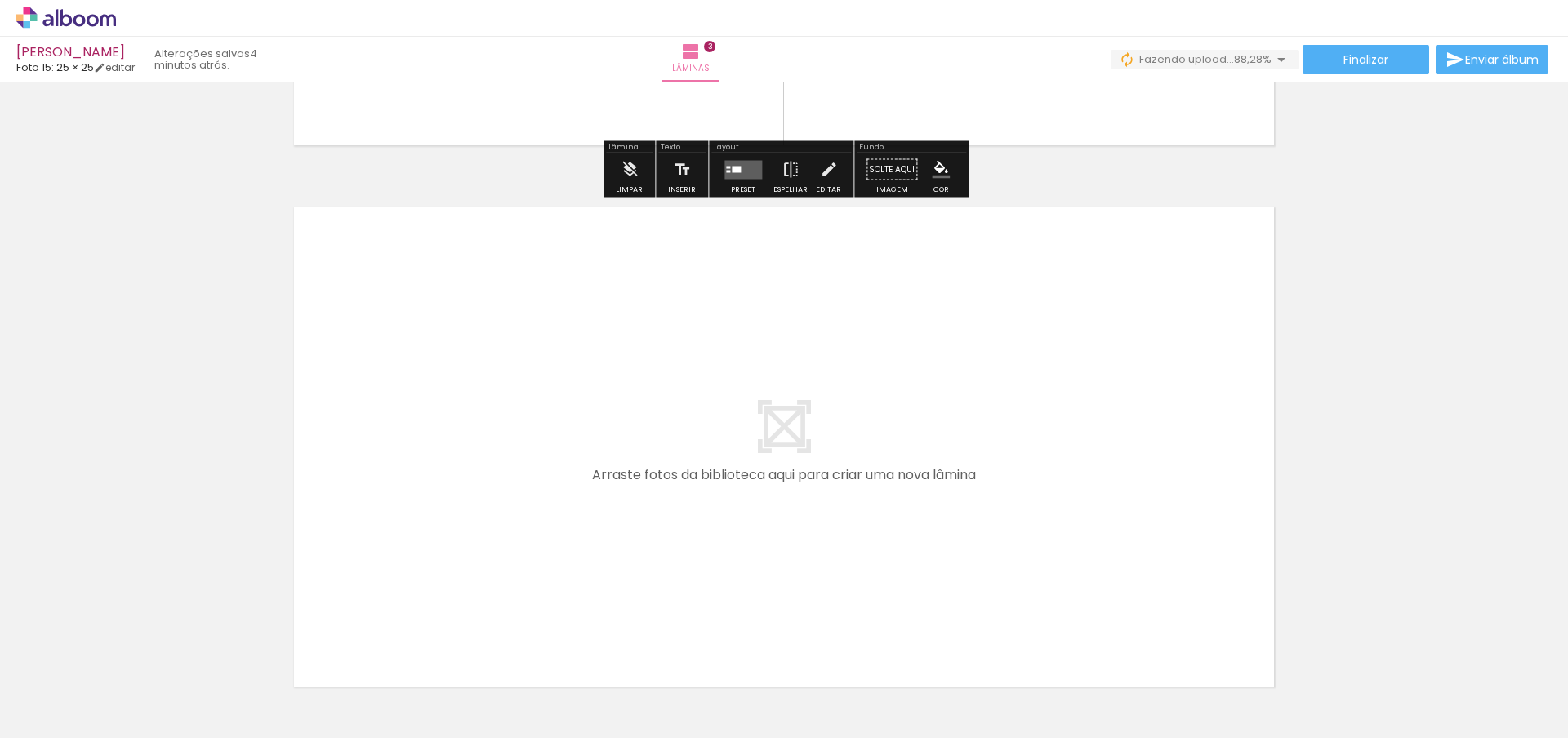
scroll to position [1587, 0]
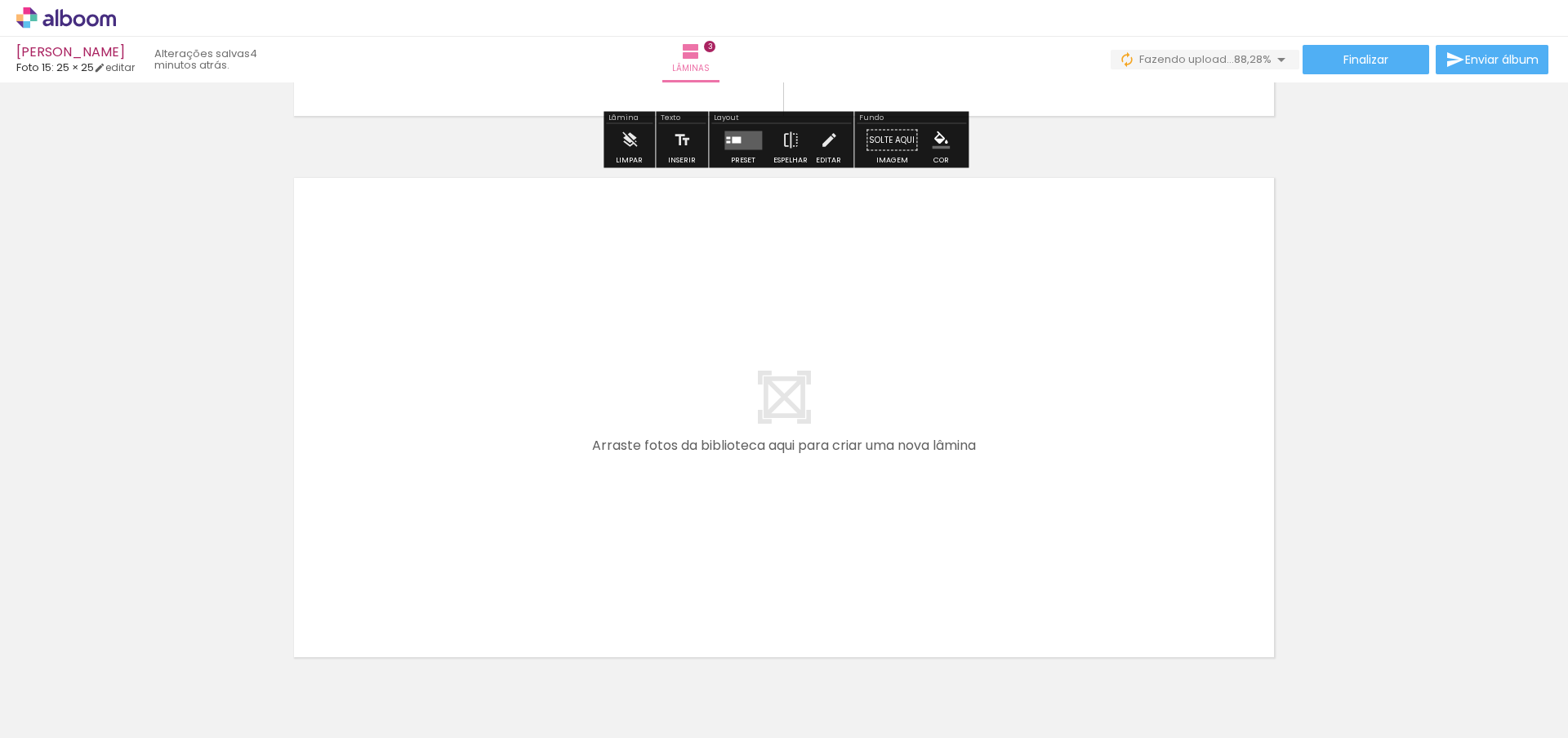
drag, startPoint x: 449, startPoint y: 669, endPoint x: 573, endPoint y: 407, distance: 289.9
click at [573, 407] on quentale-workspace at bounding box center [784, 369] width 1568 height 738
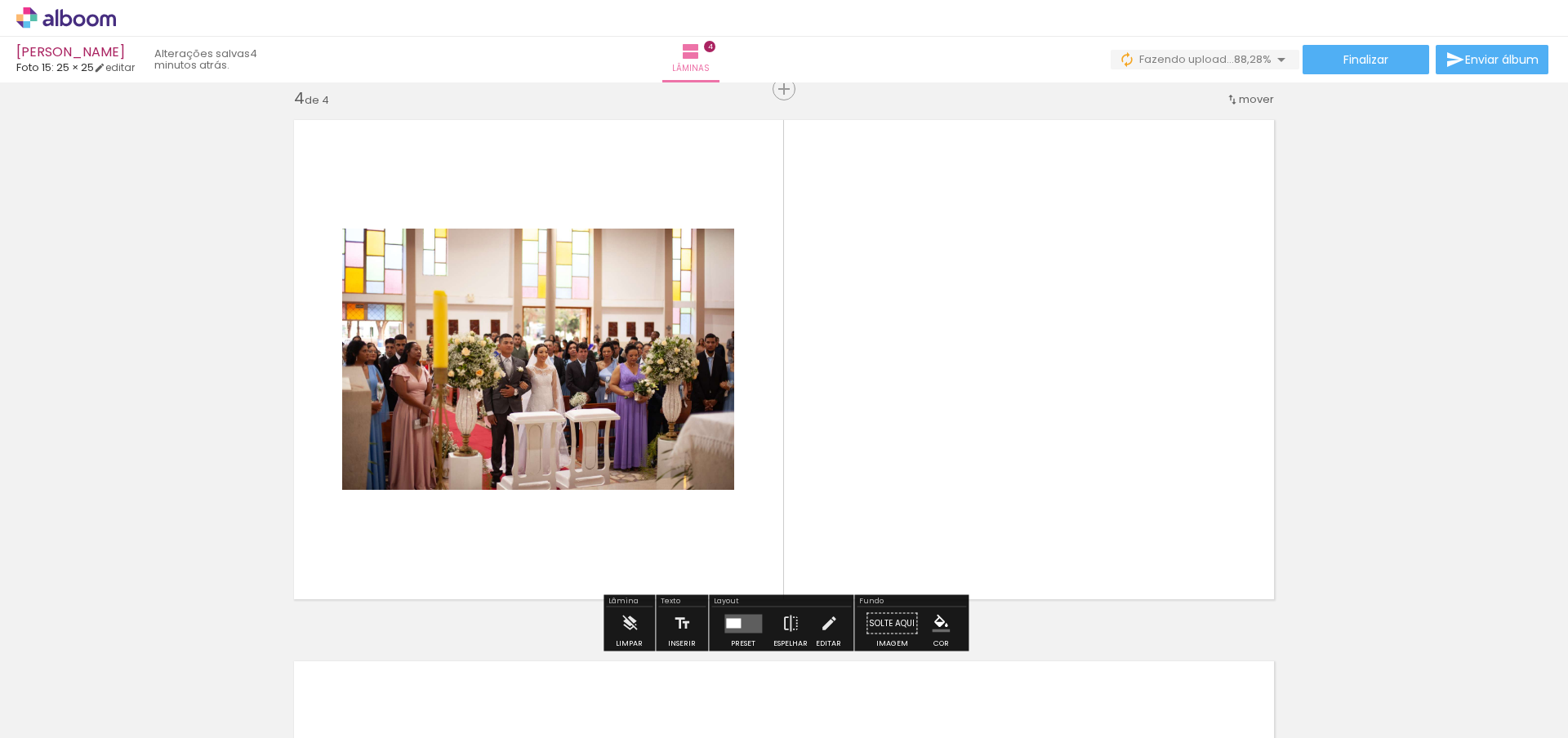
scroll to position [1645, 0]
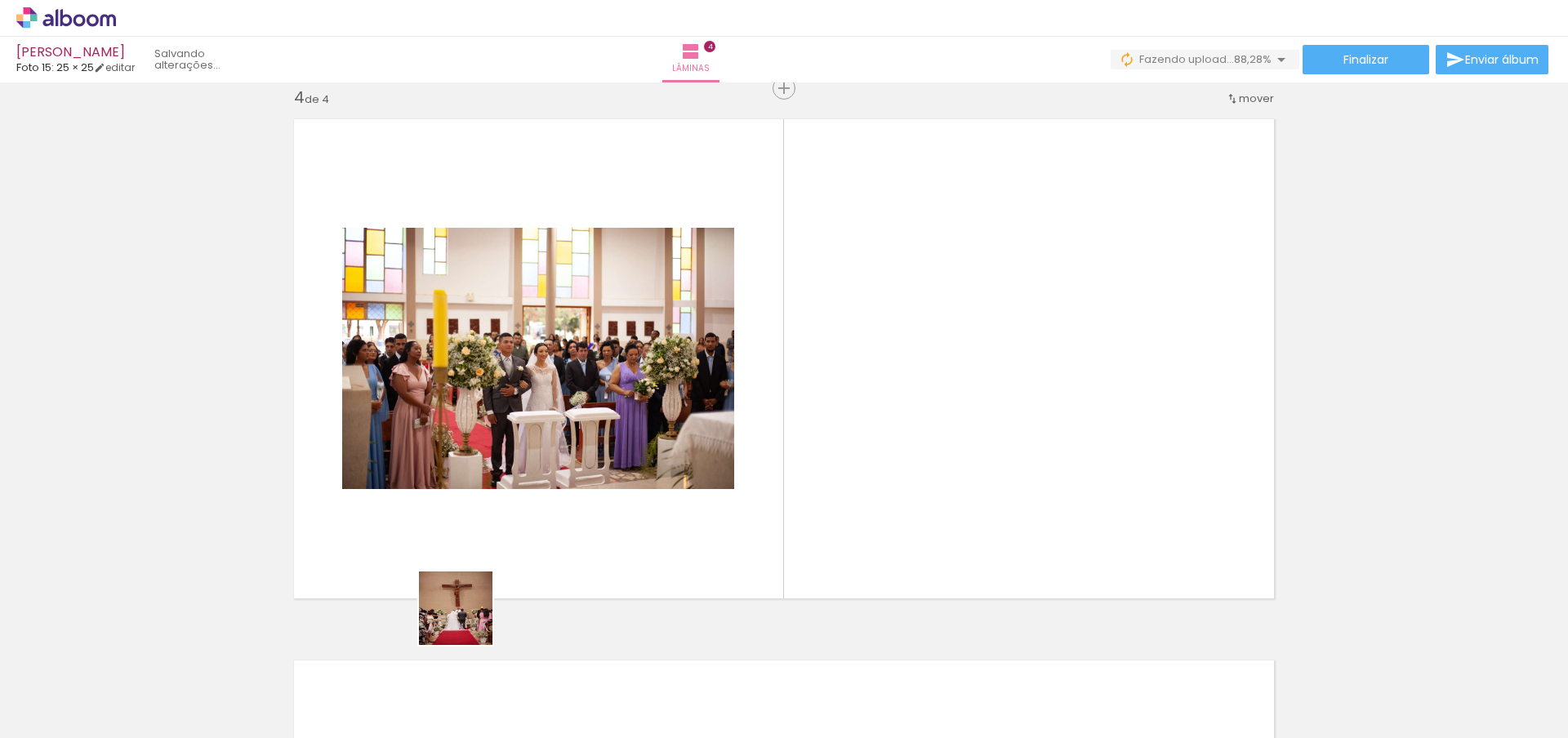
drag, startPoint x: 423, startPoint y: 700, endPoint x: 630, endPoint y: 476, distance: 305.0
click at [630, 476] on quentale-workspace at bounding box center [784, 369] width 1568 height 738
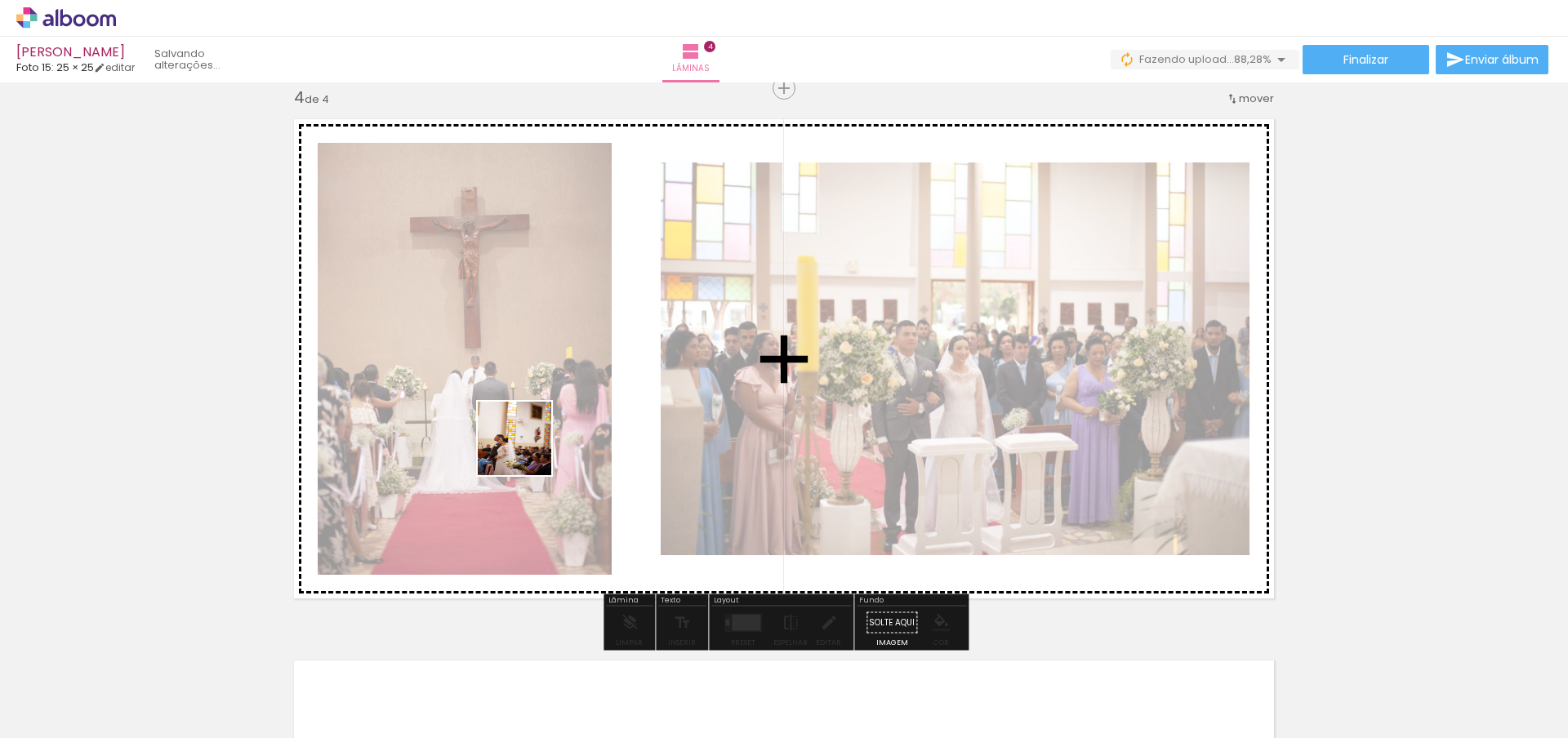
drag, startPoint x: 431, startPoint y: 651, endPoint x: 527, endPoint y: 450, distance: 222.7
click at [527, 450] on quentale-workspace at bounding box center [784, 369] width 1568 height 738
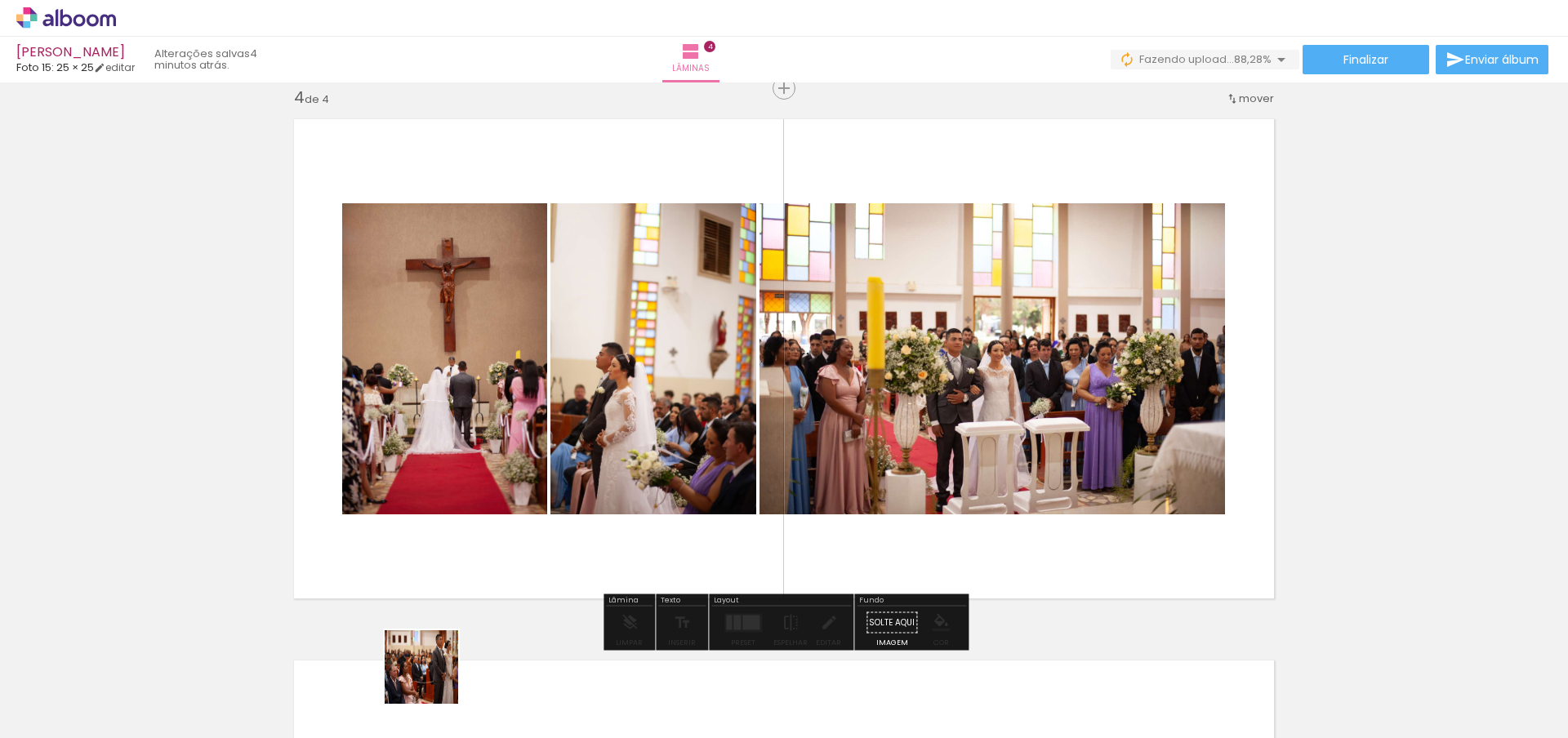
drag, startPoint x: 433, startPoint y: 680, endPoint x: 547, endPoint y: 477, distance: 232.8
click at [540, 461] on quentale-workspace at bounding box center [784, 369] width 1568 height 738
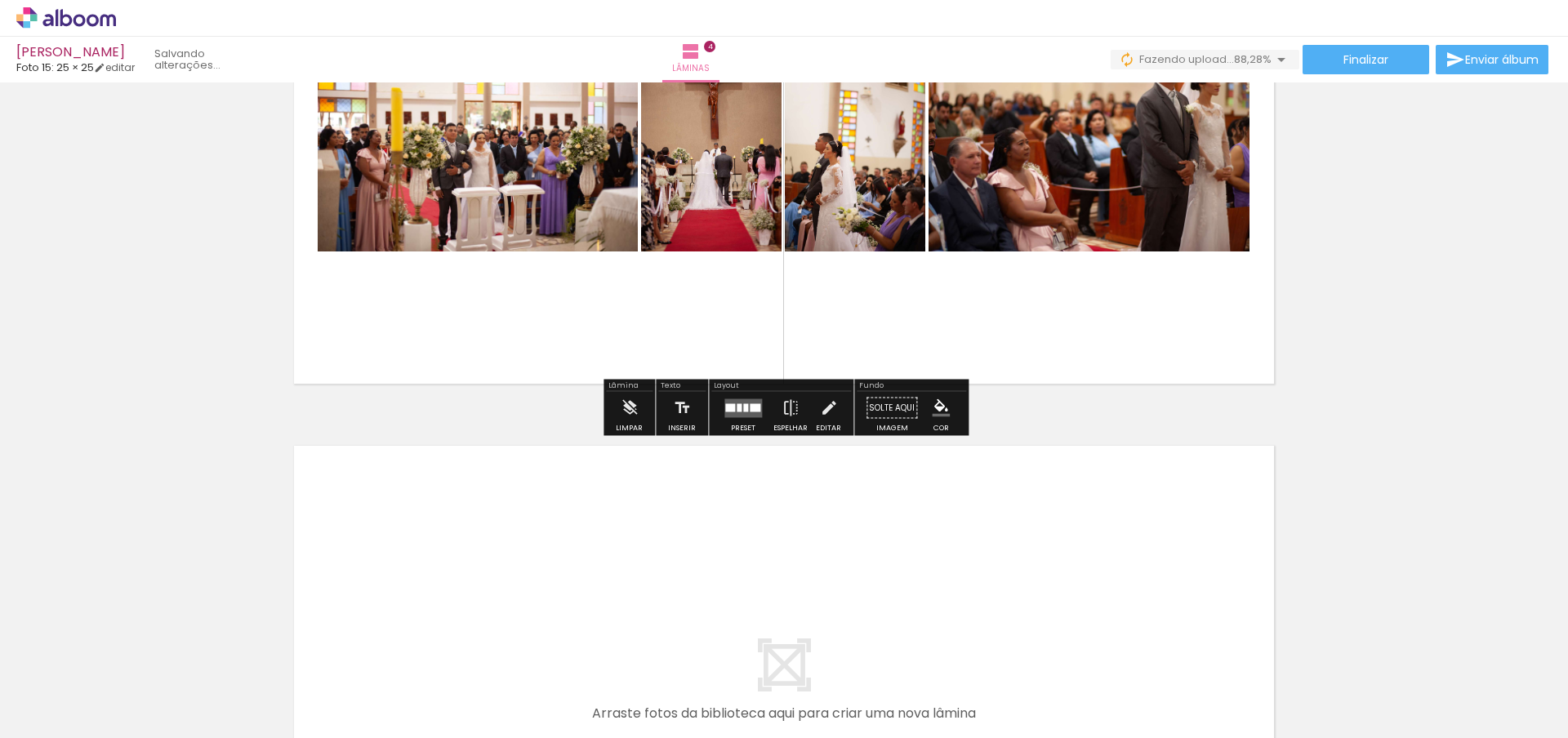
scroll to position [1862, 0]
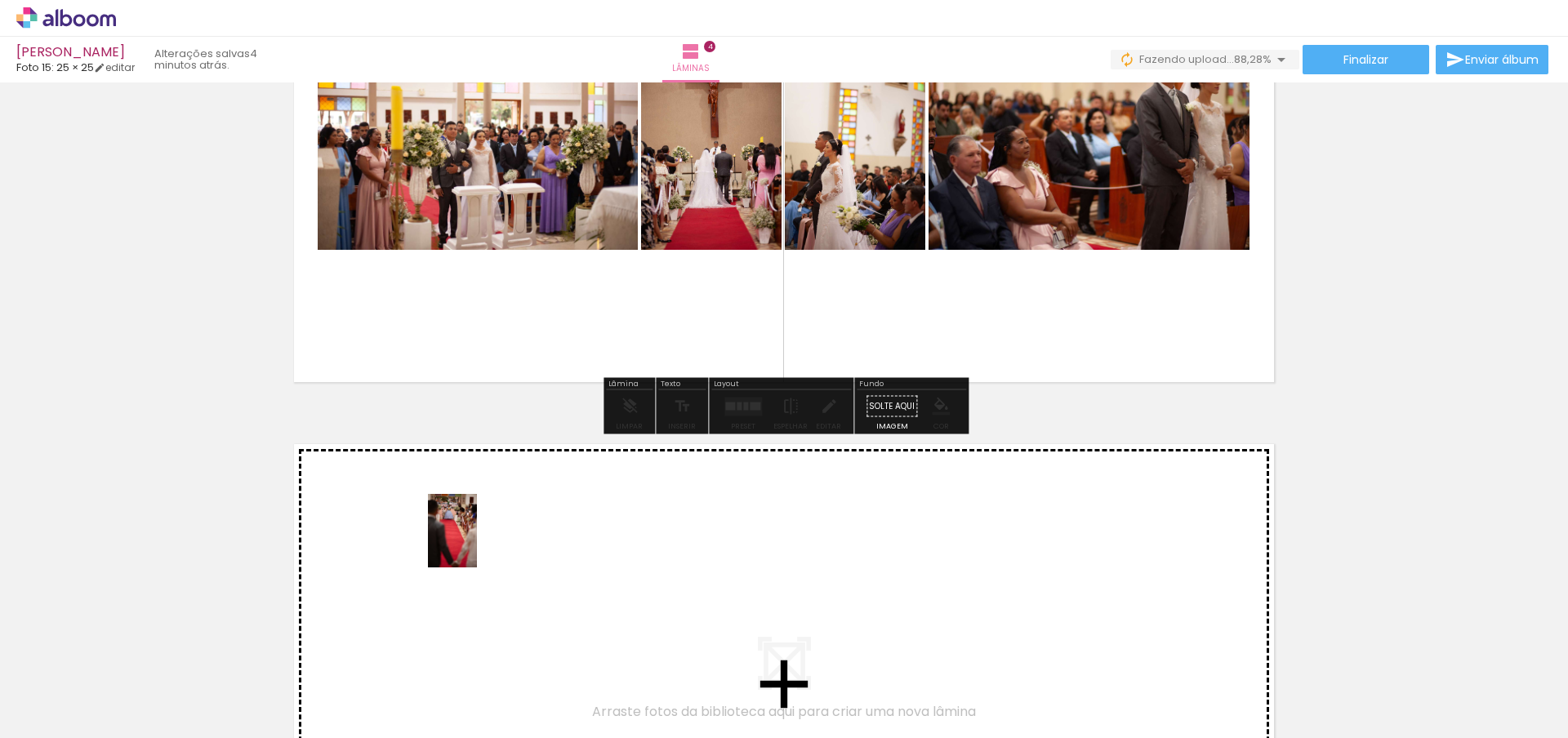
drag, startPoint x: 455, startPoint y: 656, endPoint x: 477, endPoint y: 543, distance: 115.1
click at [477, 543] on quentale-workspace at bounding box center [784, 369] width 1568 height 738
